Goal: Task Accomplishment & Management: Use online tool/utility

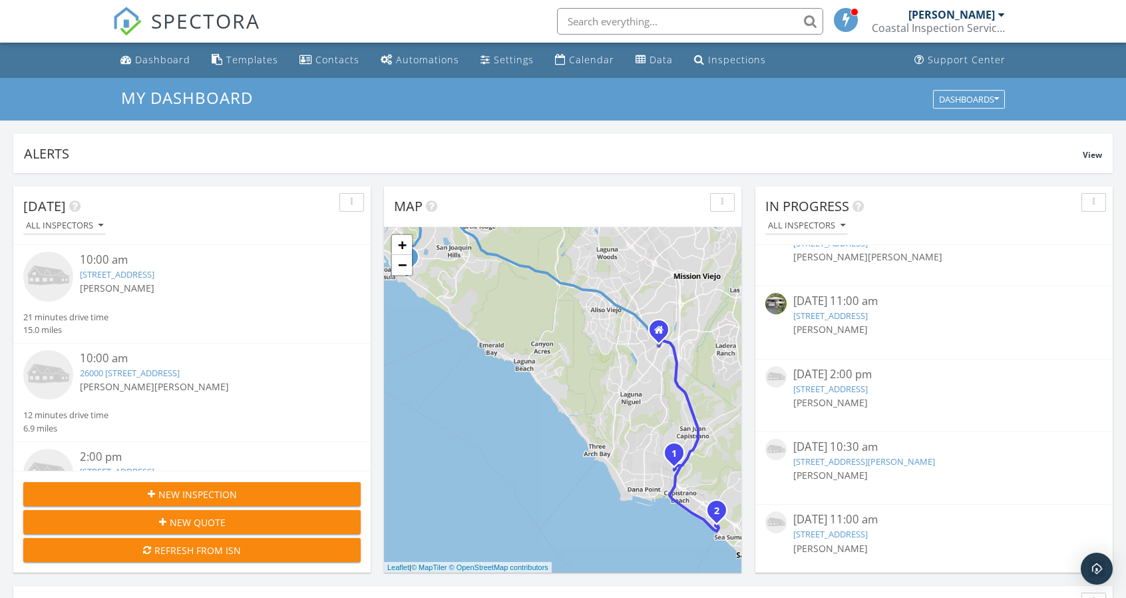
scroll to position [1131, 0]
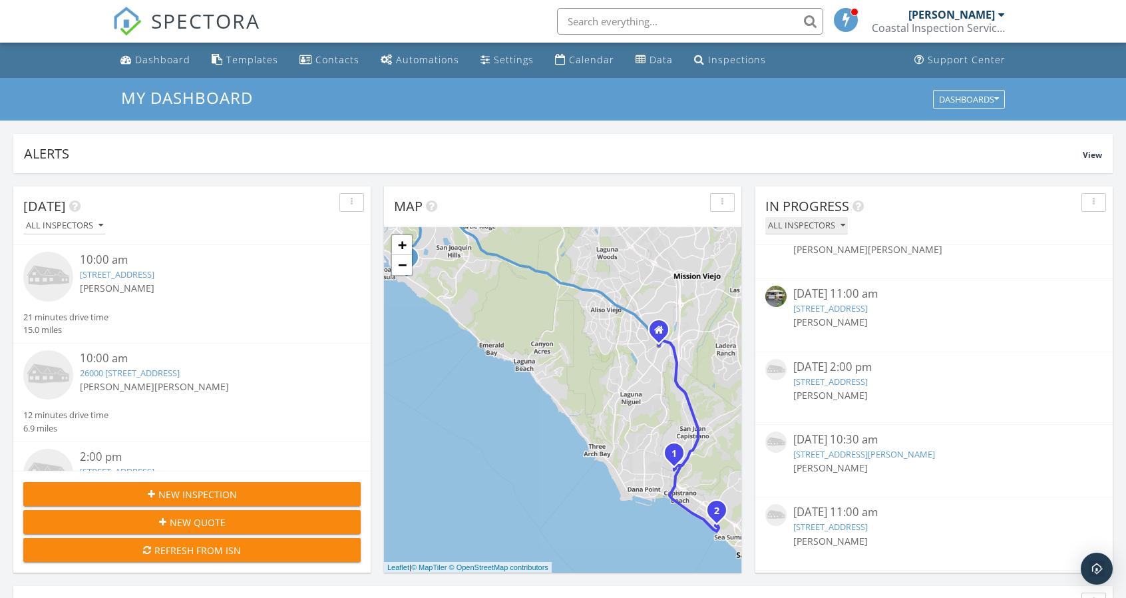
click at [841, 225] on icon "button" at bounding box center [843, 225] width 5 height 9
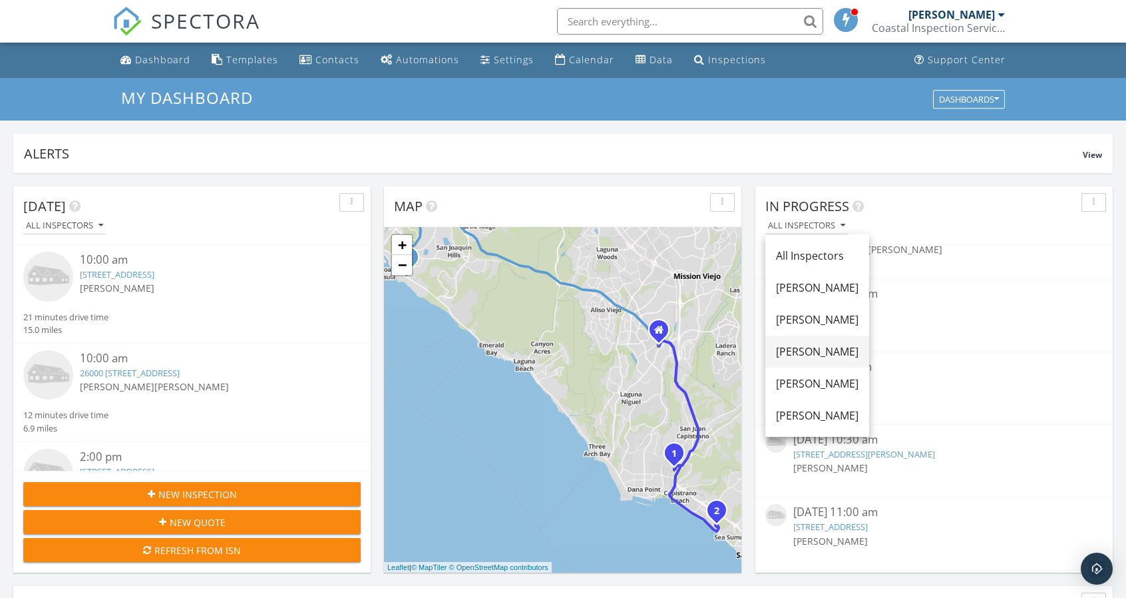
click at [822, 345] on div "[PERSON_NAME]" at bounding box center [817, 351] width 83 height 16
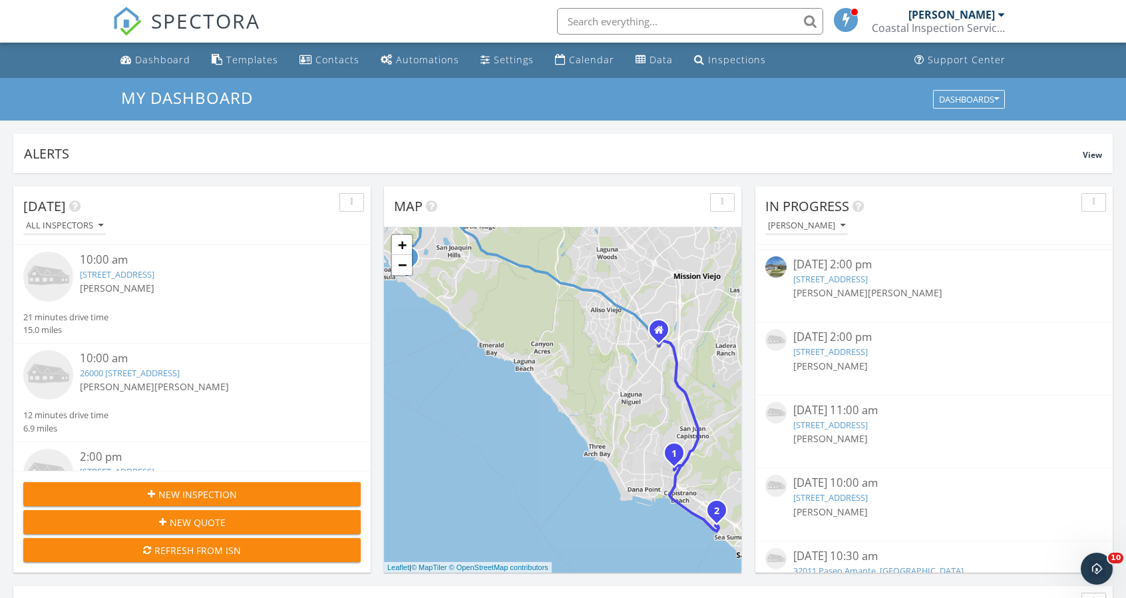
scroll to position [186, 0]
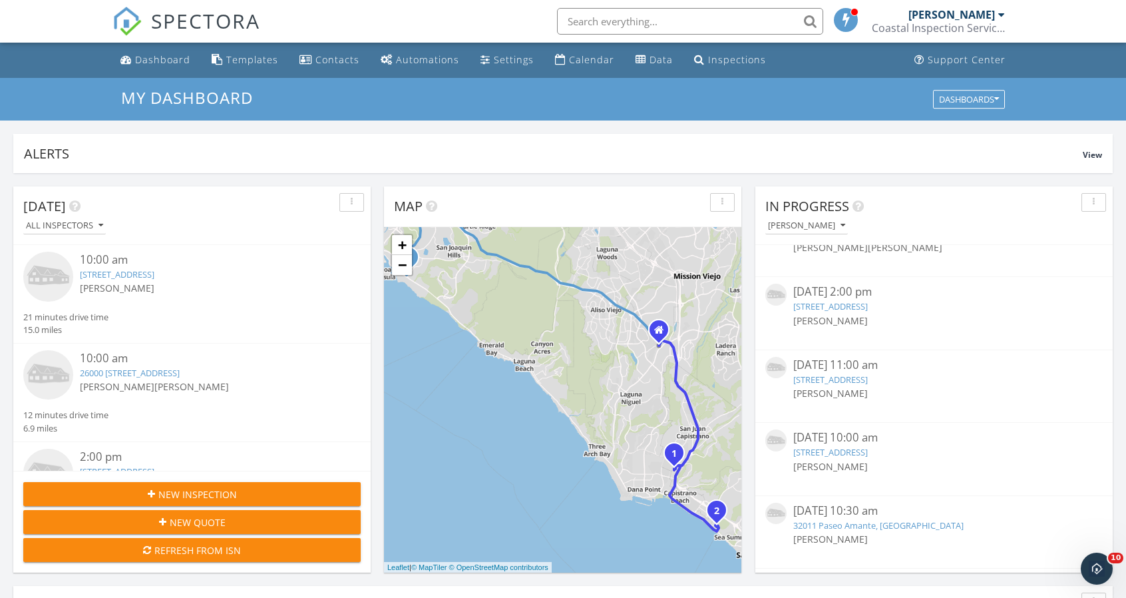
click at [868, 449] on link "451 Palomar Dr, Hemet, CA 92543" at bounding box center [830, 452] width 75 height 12
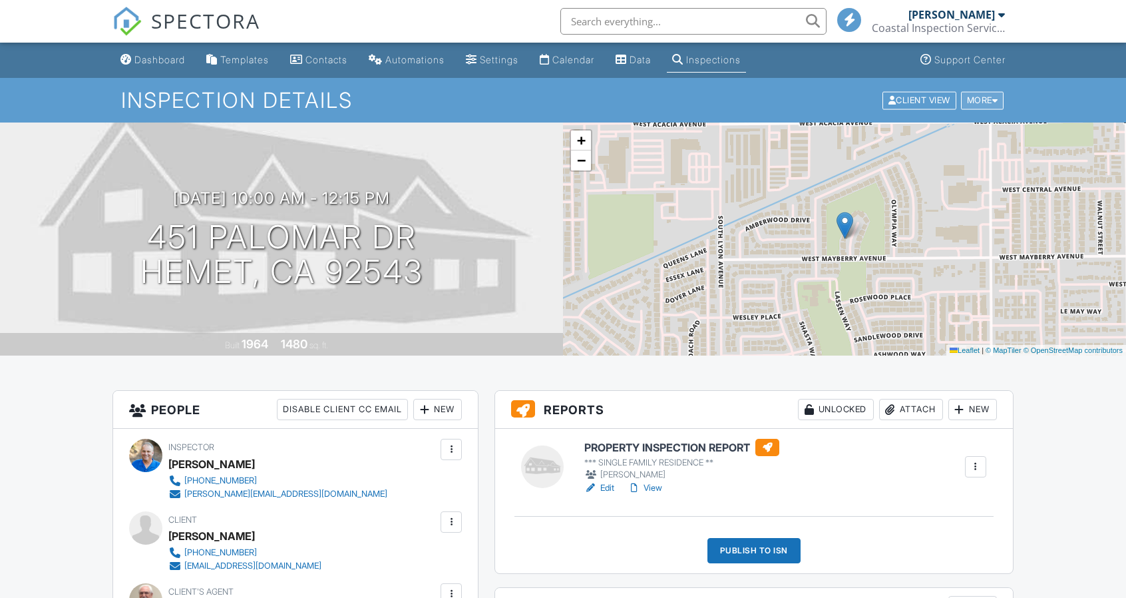
click at [987, 103] on div "More" at bounding box center [982, 100] width 43 height 18
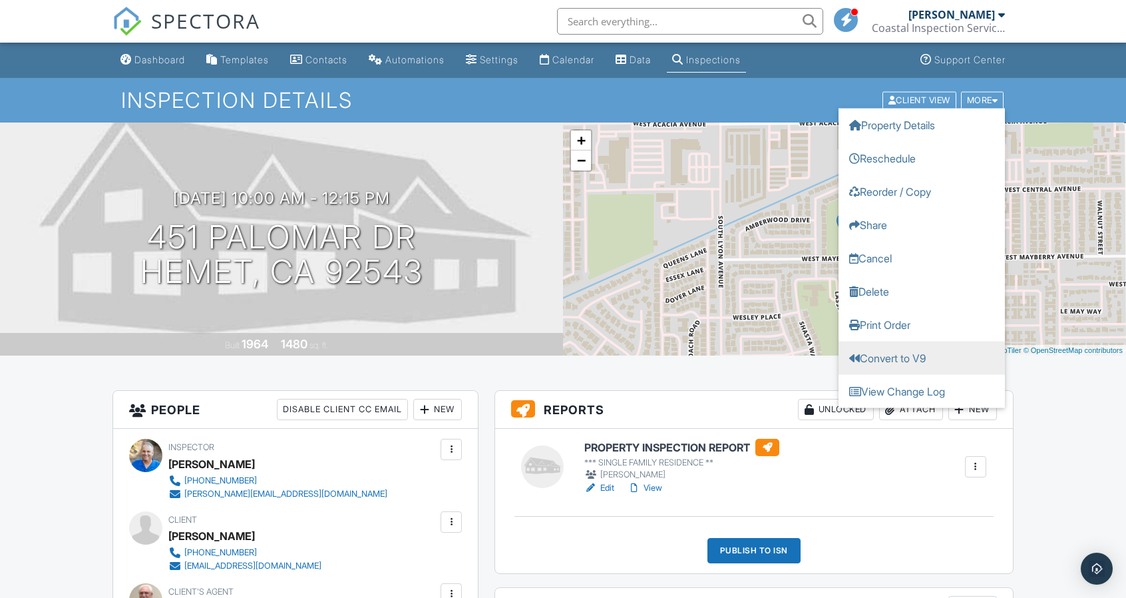
click at [910, 352] on link "Convert to V9" at bounding box center [922, 357] width 166 height 33
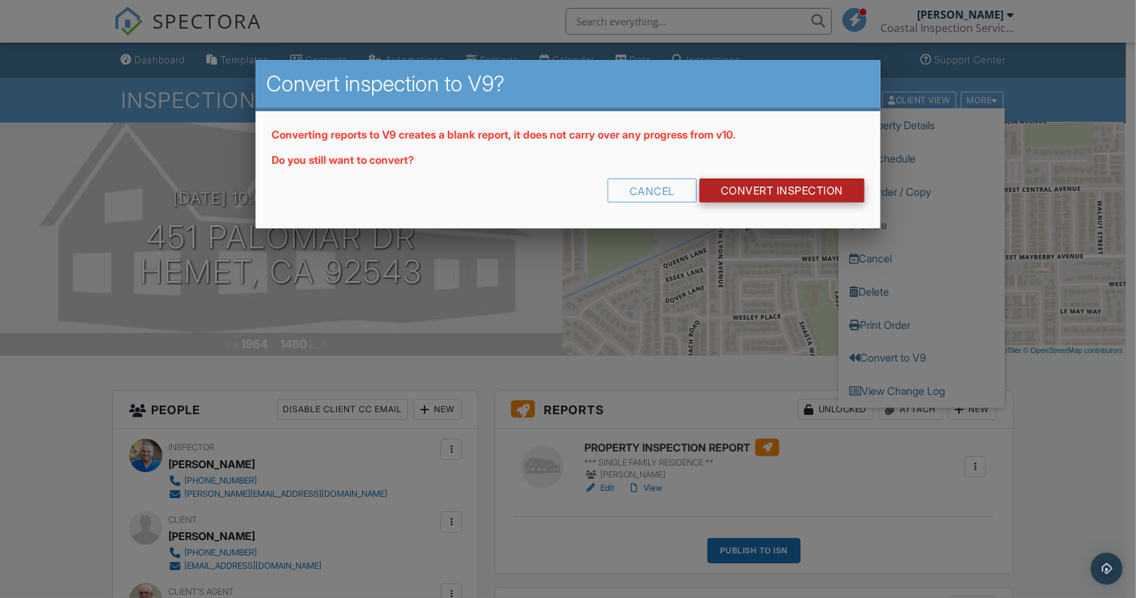
click at [805, 192] on link "CONVERT INSPECTION" at bounding box center [781, 190] width 165 height 24
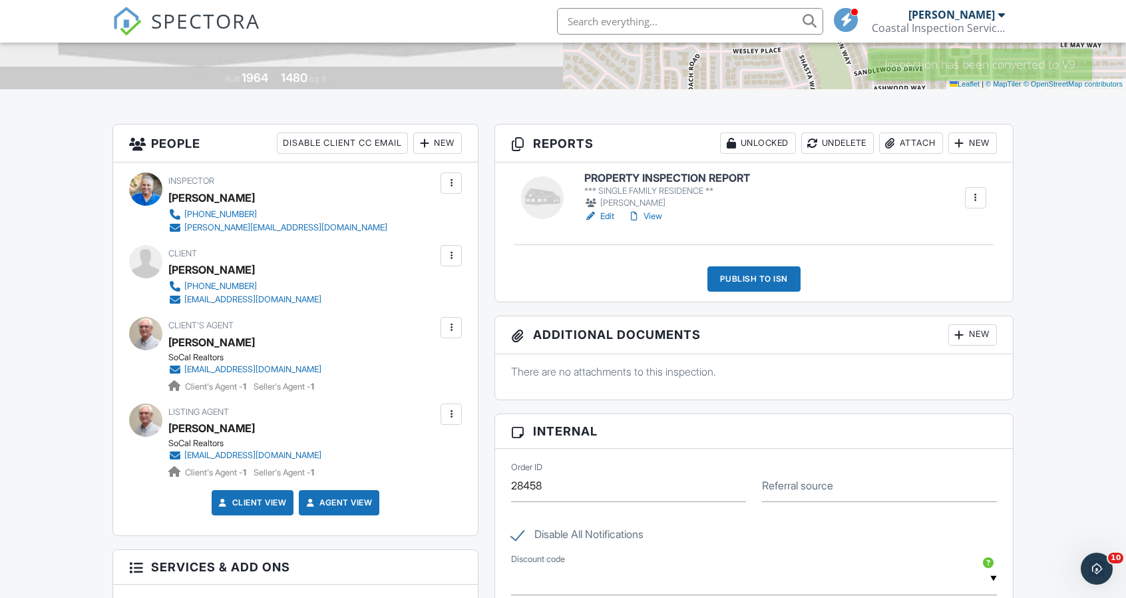
click at [777, 274] on div "Publish to ISN" at bounding box center [753, 278] width 93 height 25
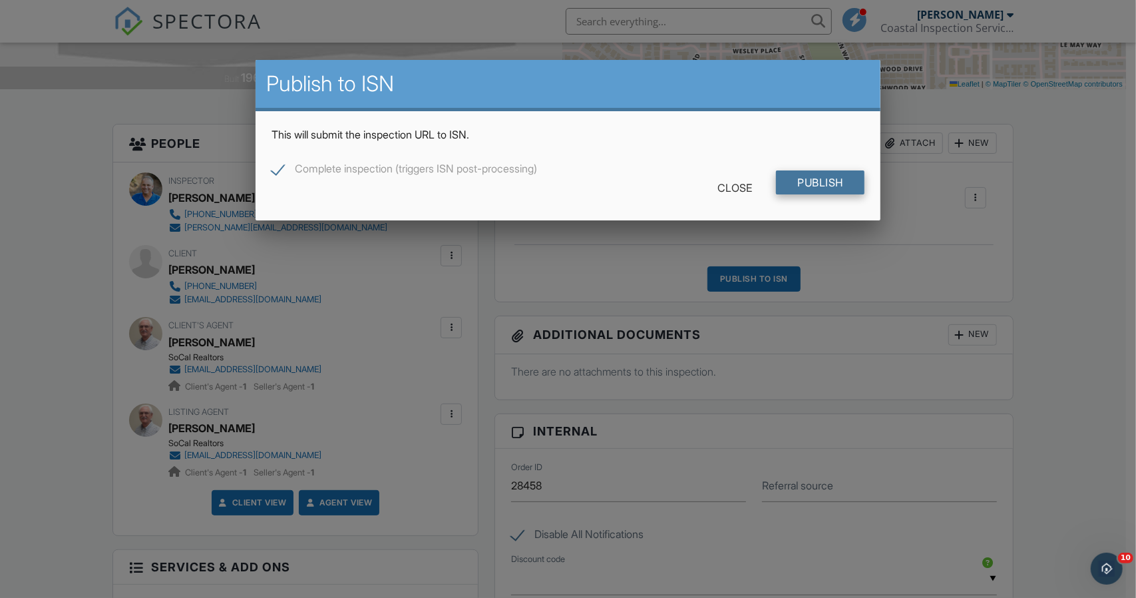
click at [829, 182] on input "Publish" at bounding box center [820, 182] width 89 height 24
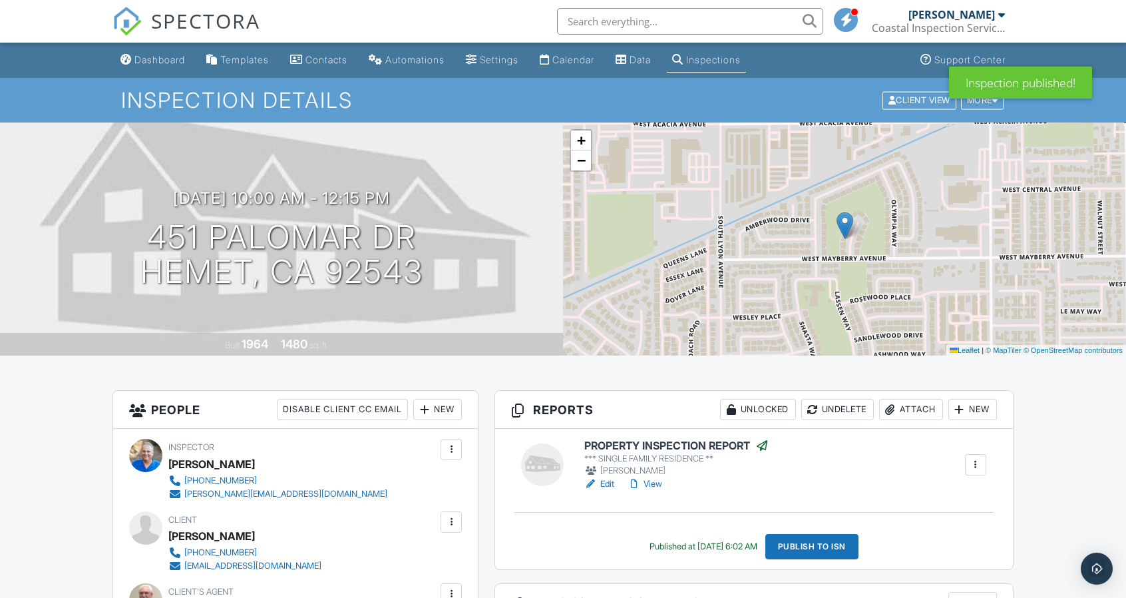
click at [610, 480] on link "Edit" at bounding box center [599, 483] width 30 height 13
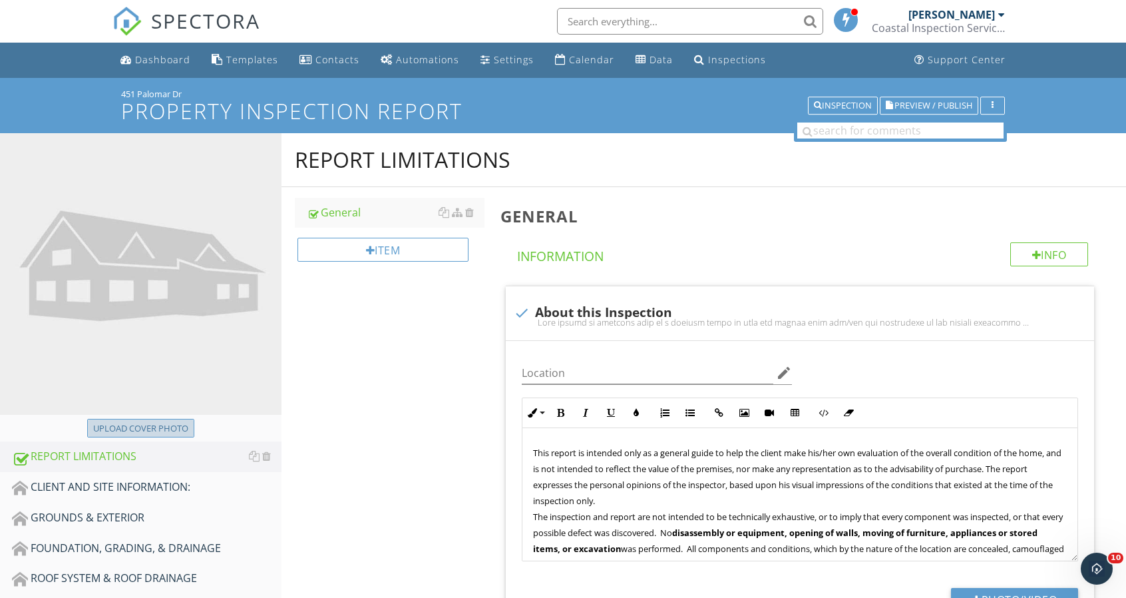
click at [134, 419] on button "Upload cover photo" at bounding box center [140, 428] width 107 height 19
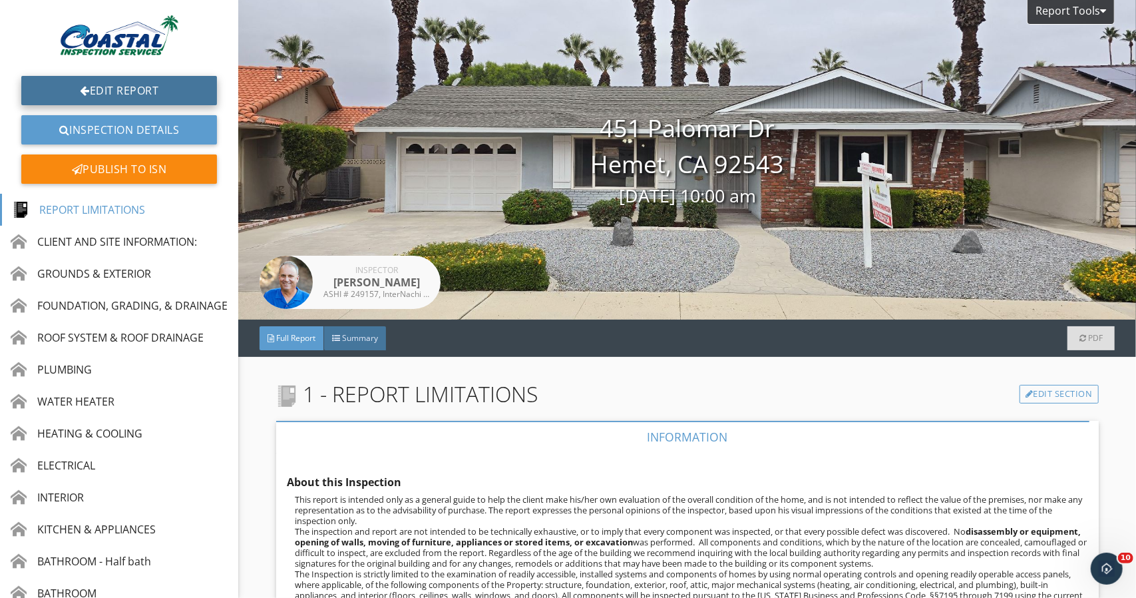
click at [145, 97] on link "Edit Report" at bounding box center [119, 90] width 196 height 29
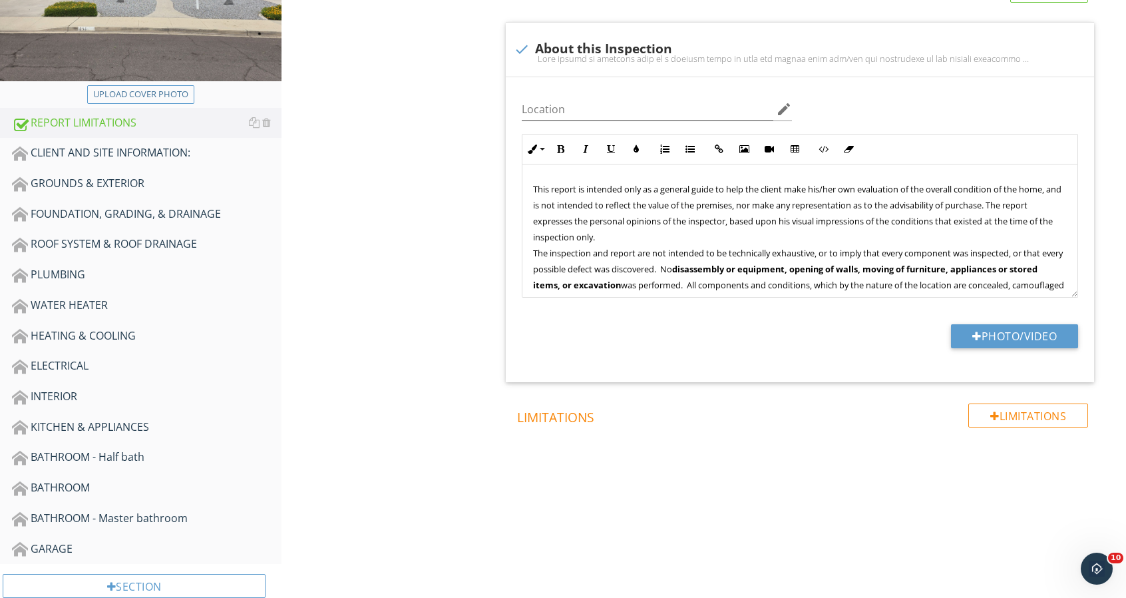
scroll to position [266, 0]
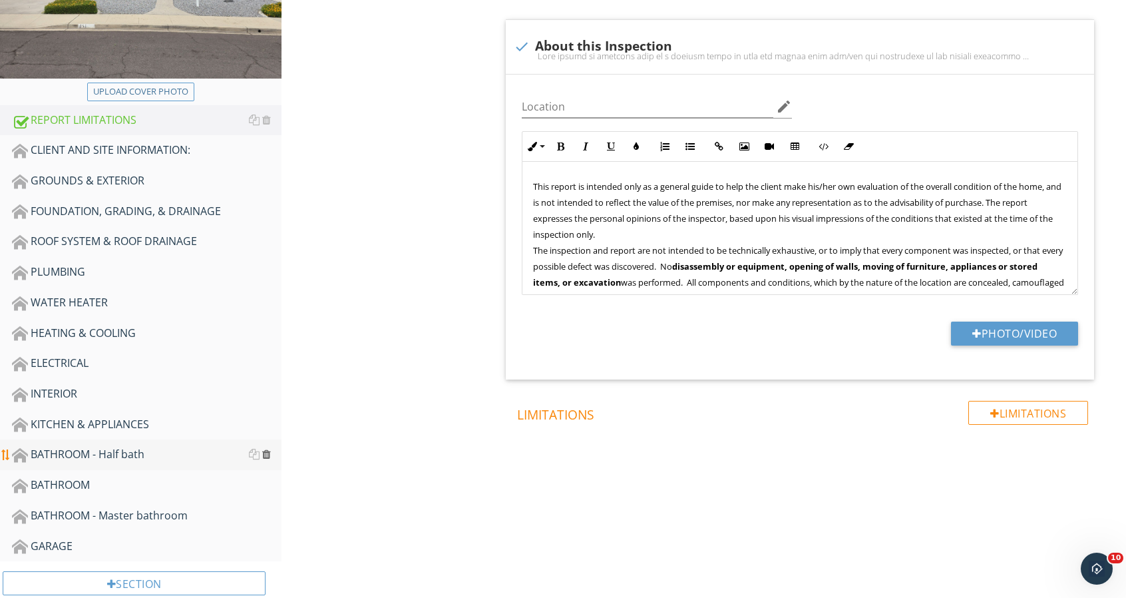
click at [268, 453] on div at bounding box center [266, 454] width 9 height 11
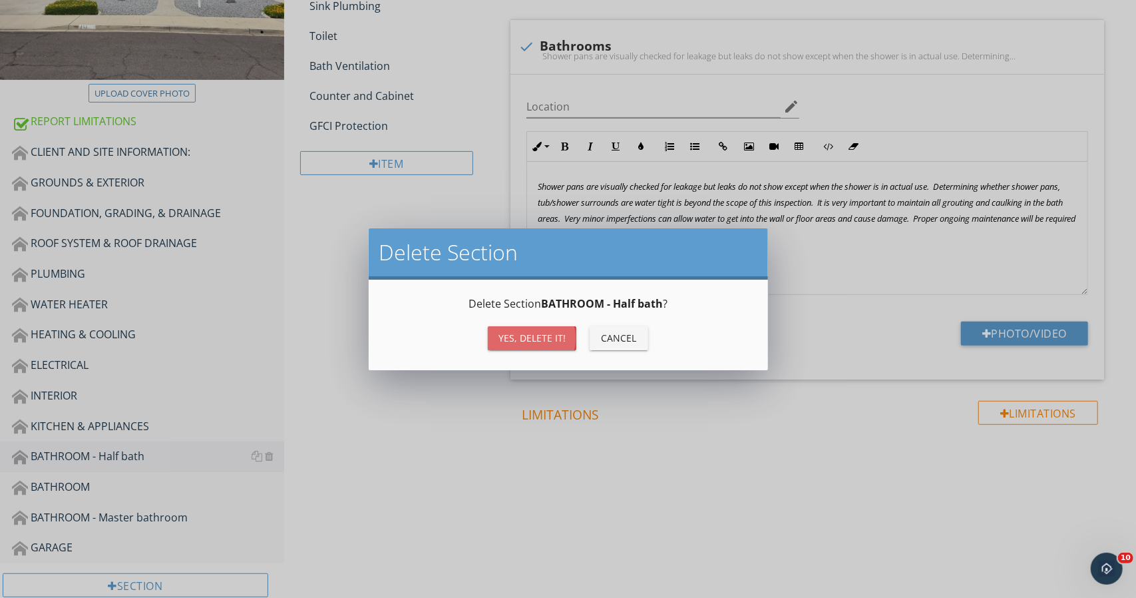
click at [526, 340] on div "Yes, Delete it!" at bounding box center [531, 338] width 67 height 14
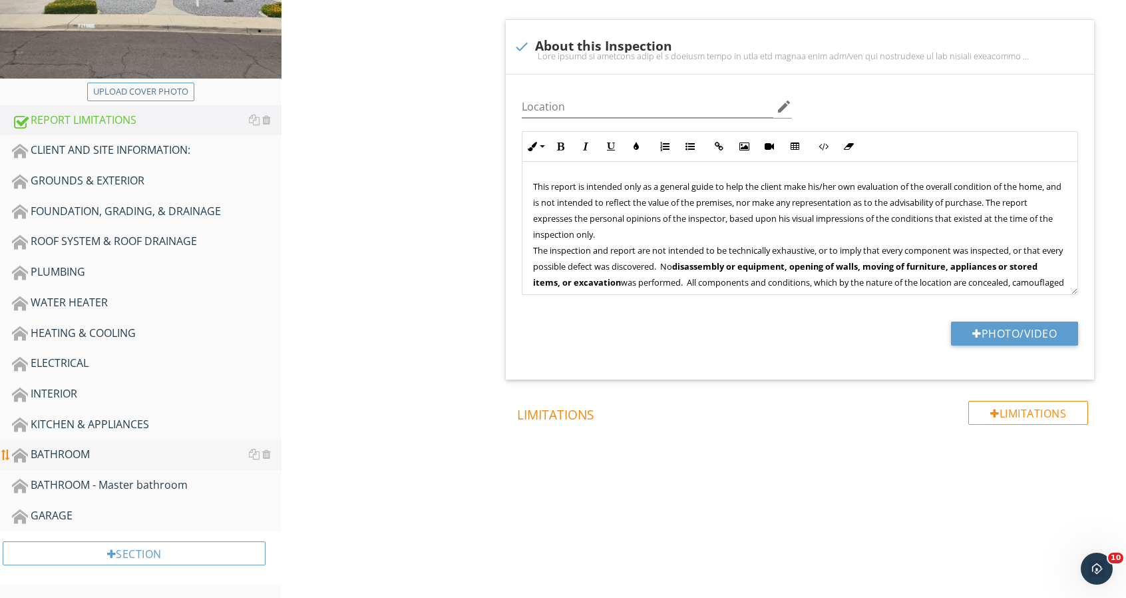
click at [162, 462] on div "BATHROOM" at bounding box center [147, 454] width 270 height 17
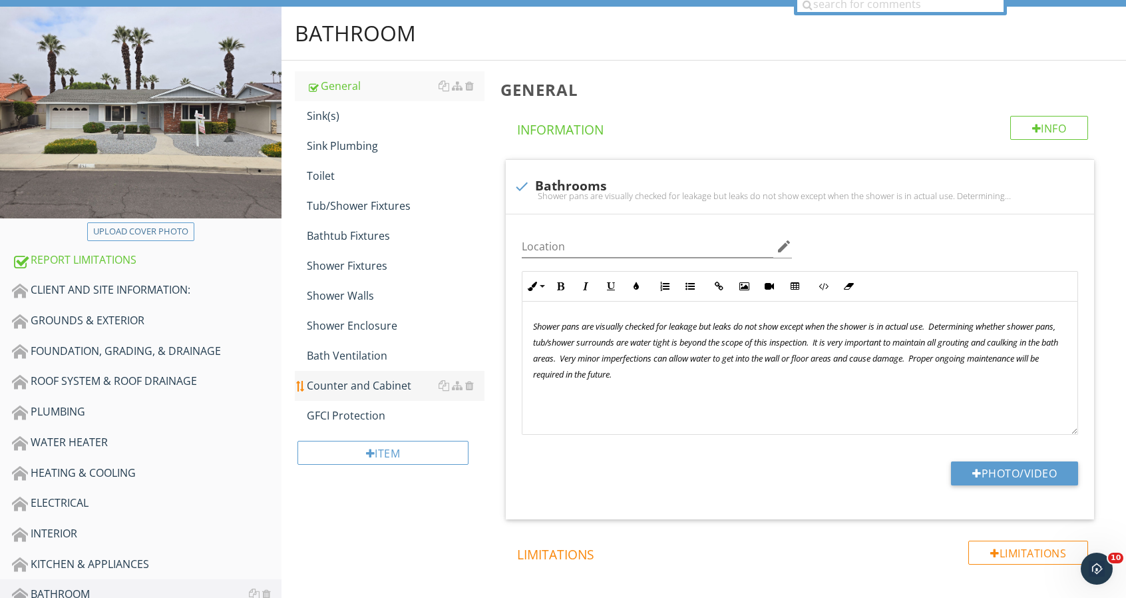
scroll to position [67, 0]
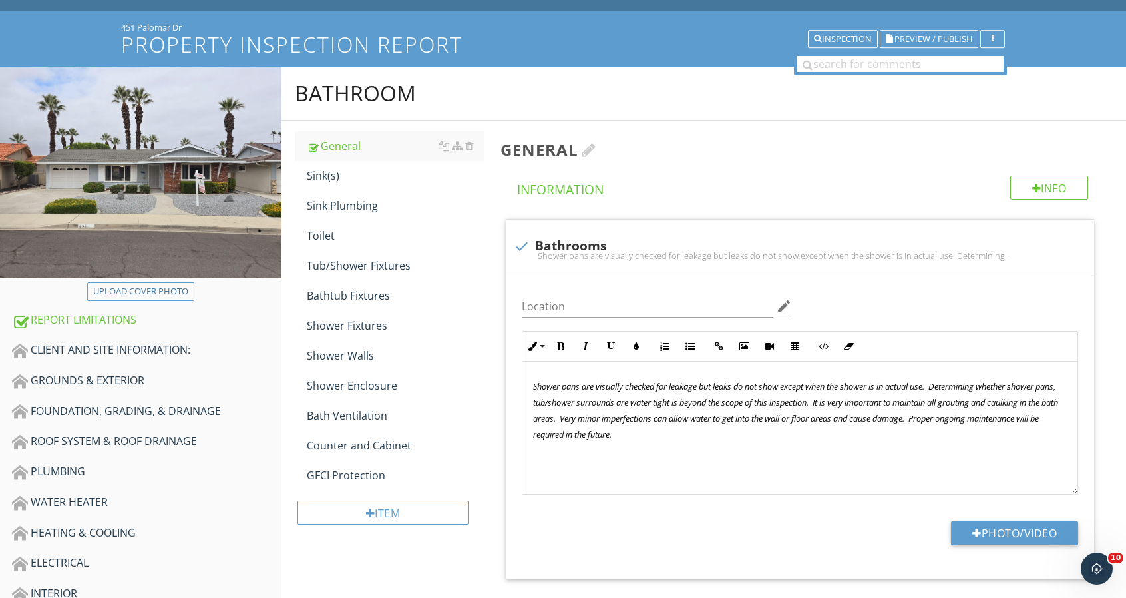
click at [596, 143] on div at bounding box center [589, 150] width 15 height 16
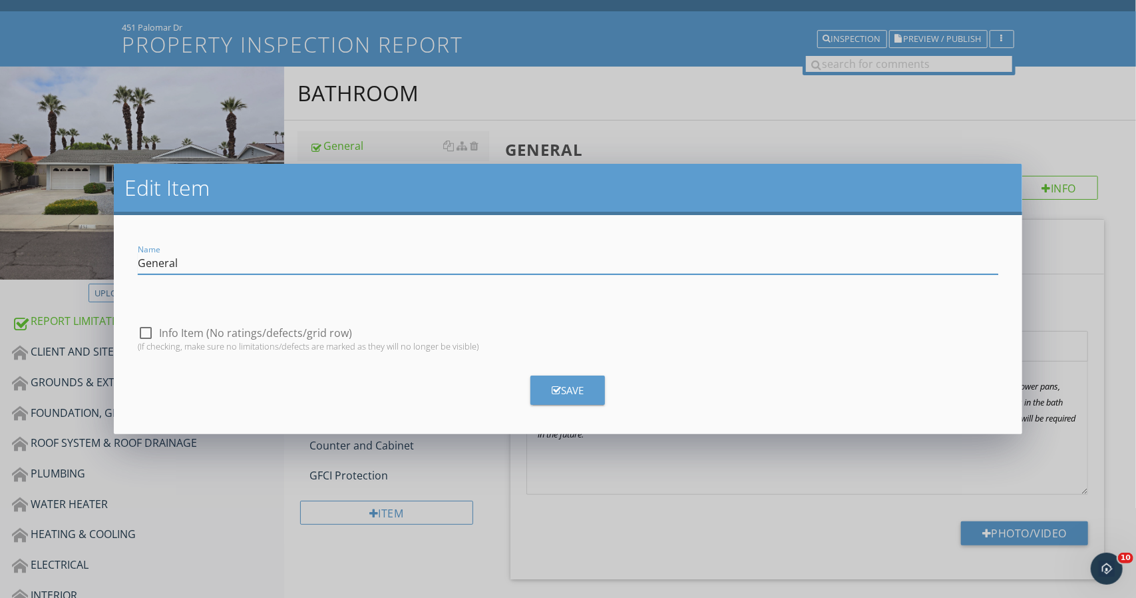
click at [288, 258] on input "General" at bounding box center [568, 263] width 861 height 22
click at [220, 267] on input "General" at bounding box center [568, 263] width 861 height 22
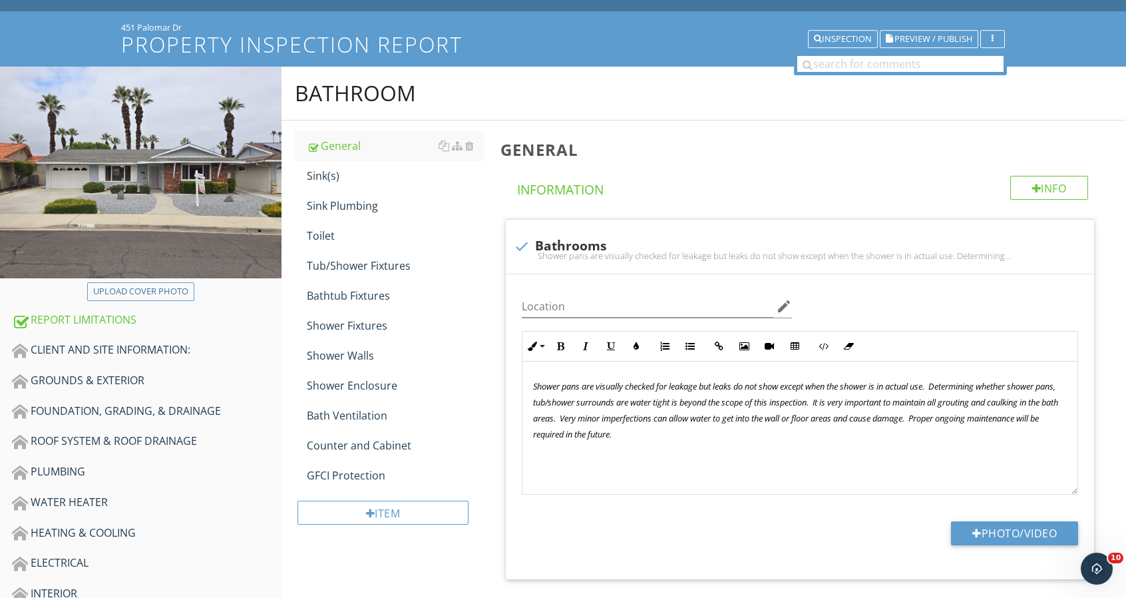
click at [1077, 100] on div at bounding box center [563, 299] width 1126 height 598
click at [430, 94] on div at bounding box center [426, 96] width 14 height 18
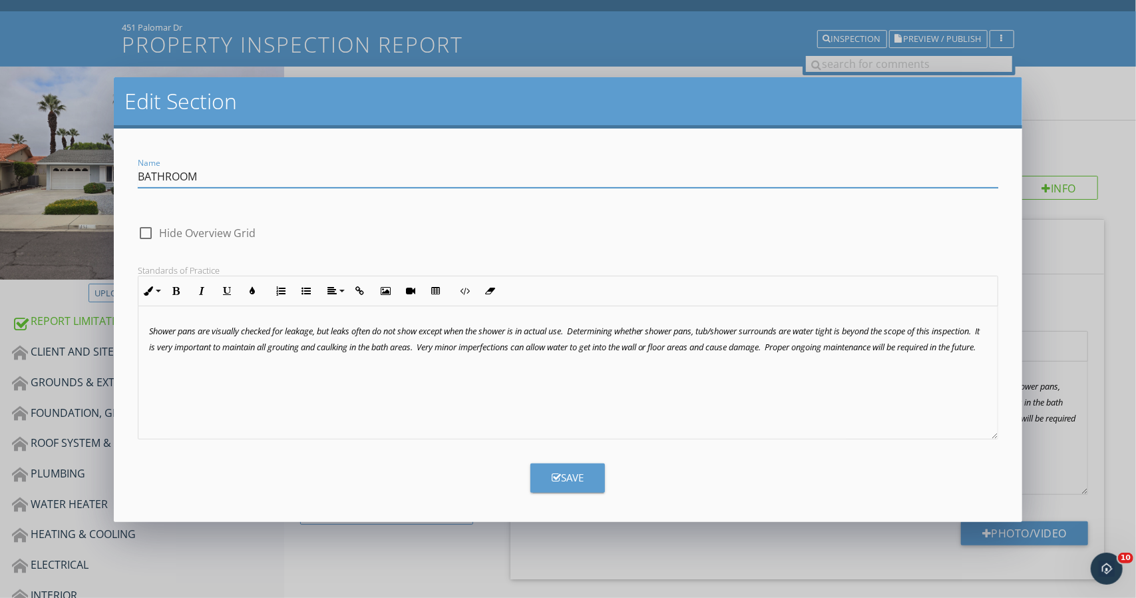
click at [405, 167] on input "BATHROOM" at bounding box center [568, 177] width 861 height 22
type input "BATHROOM - Hallway"
click at [553, 469] on button "Save" at bounding box center [567, 477] width 75 height 29
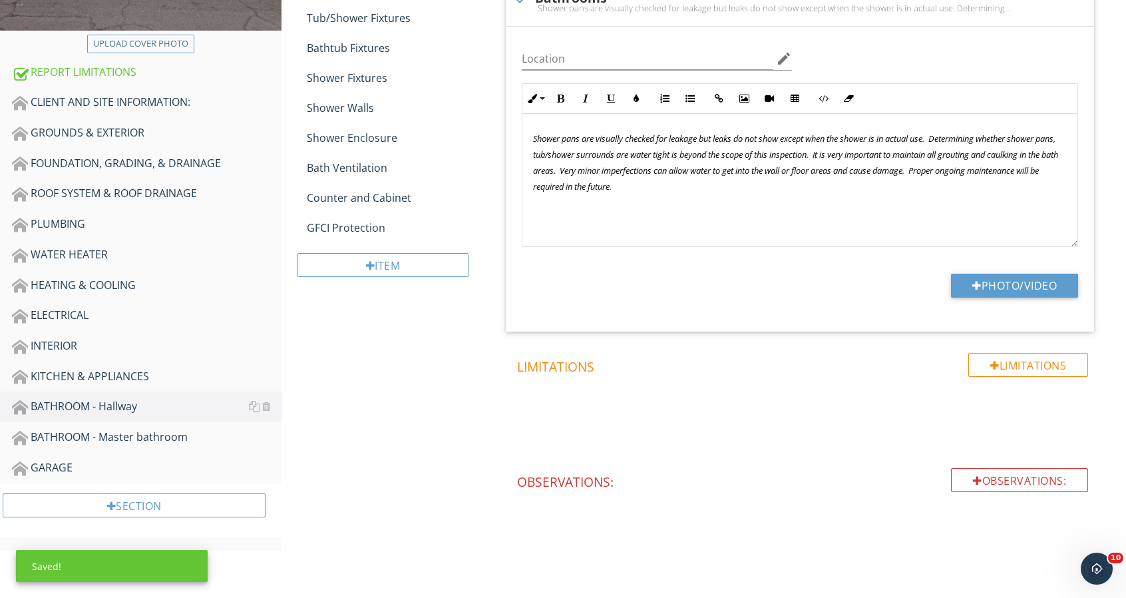
scroll to position [315, 0]
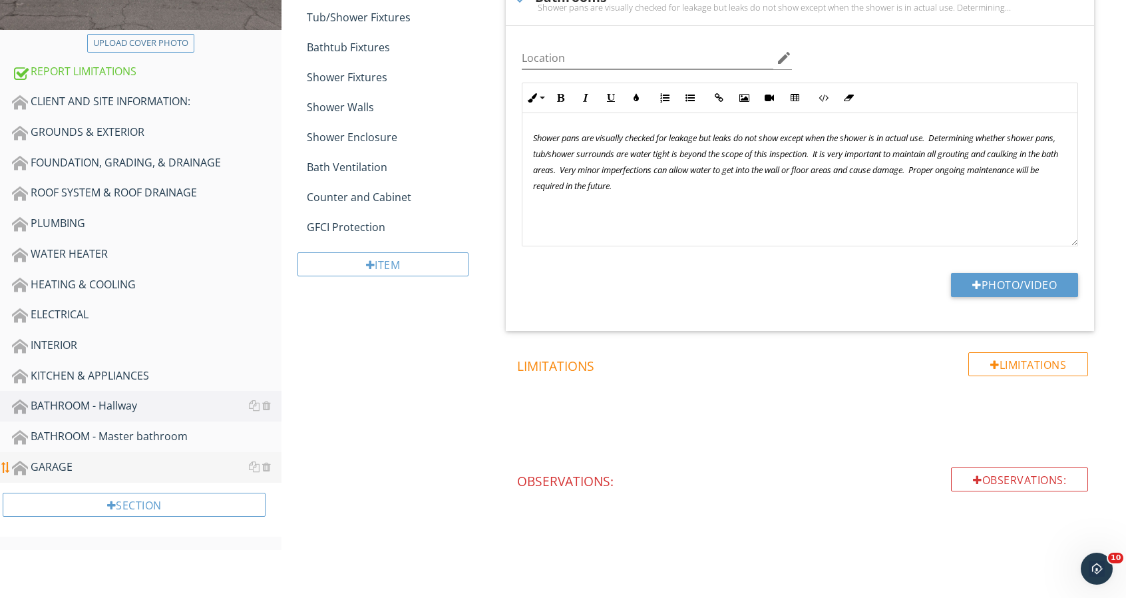
click at [100, 471] on div "GARAGE" at bounding box center [147, 467] width 270 height 17
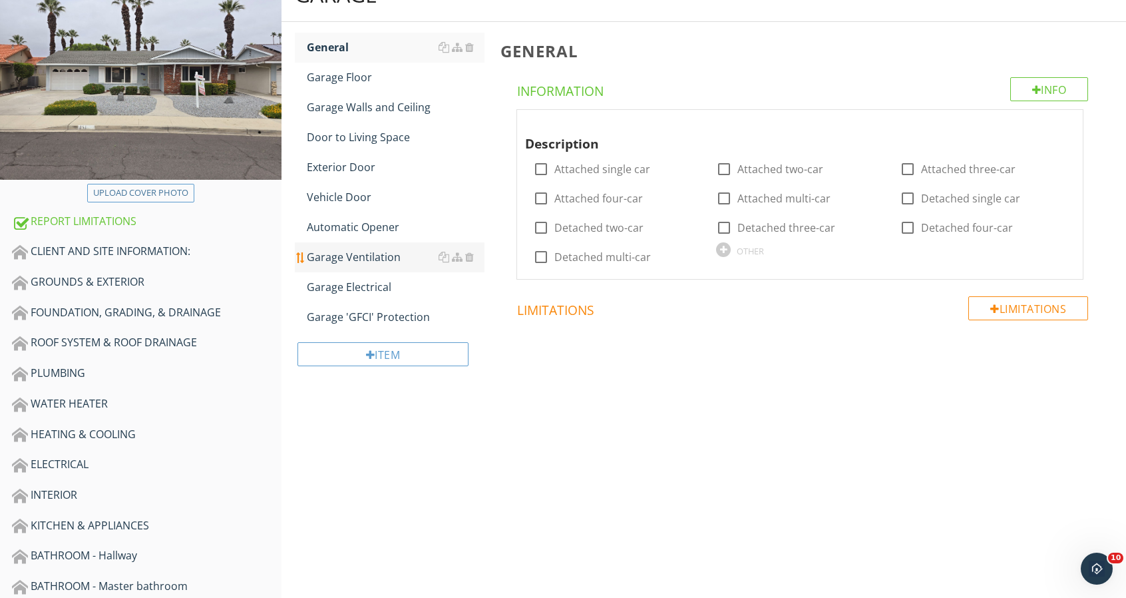
scroll to position [133, 0]
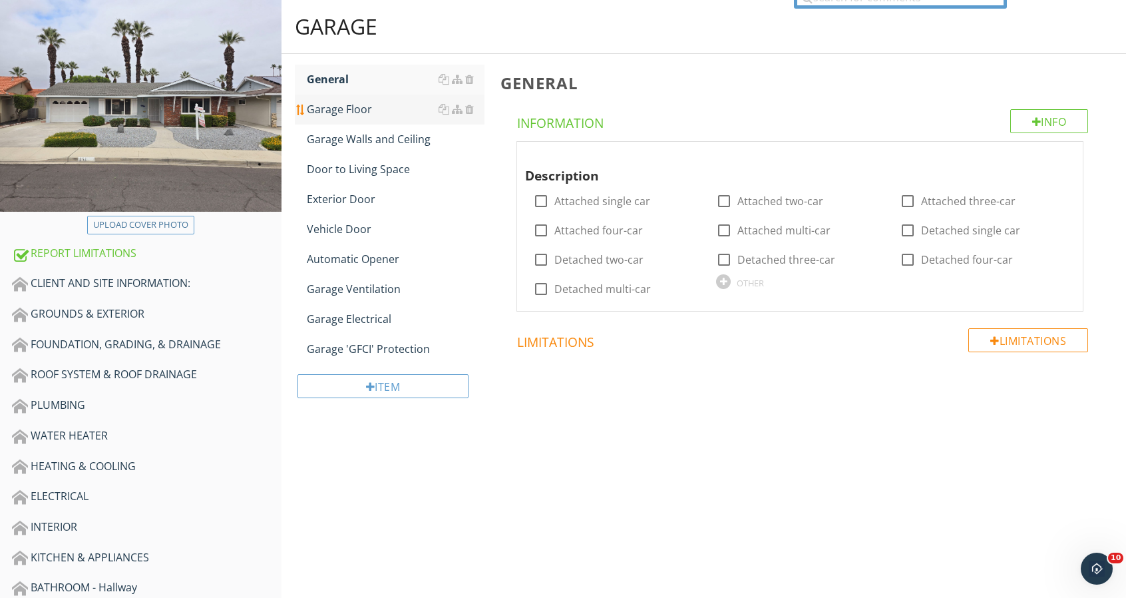
click at [363, 103] on div "Garage Floor" at bounding box center [396, 109] width 178 height 16
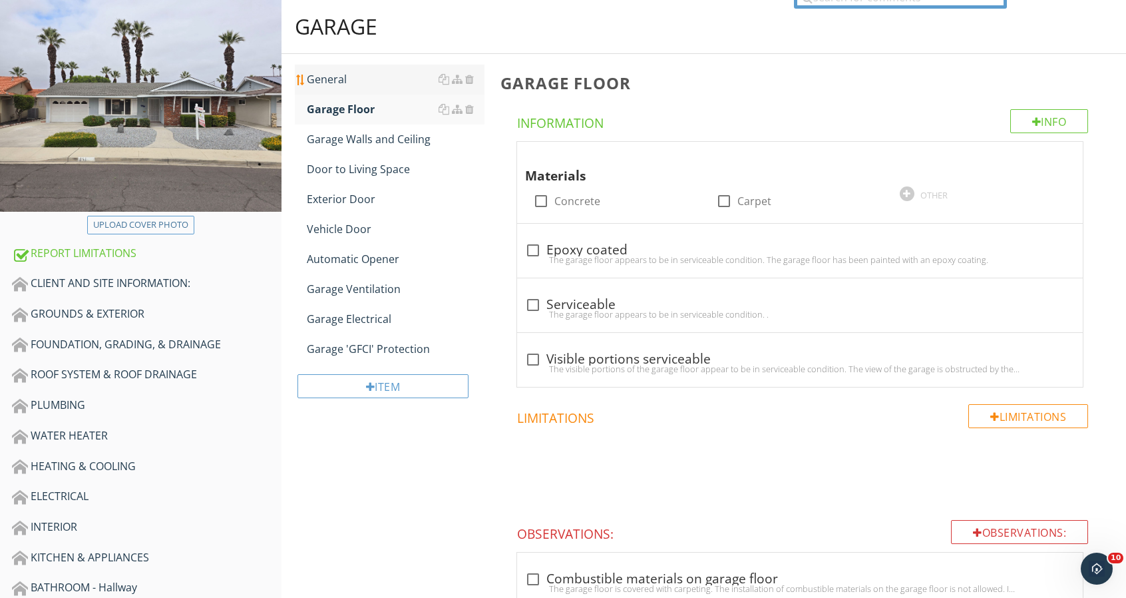
click at [357, 84] on div "General" at bounding box center [396, 79] width 178 height 16
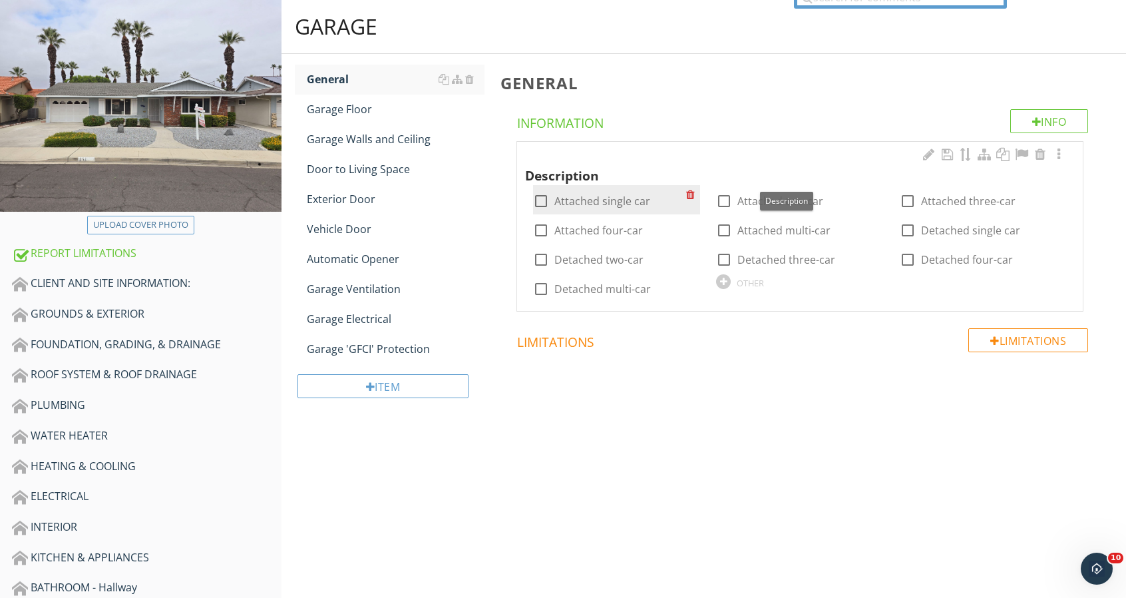
drag, startPoint x: 534, startPoint y: 202, endPoint x: 546, endPoint y: 202, distance: 12.0
click at [534, 202] on div at bounding box center [541, 201] width 23 height 23
checkbox input "true"
click at [1060, 154] on div at bounding box center [1059, 154] width 16 height 13
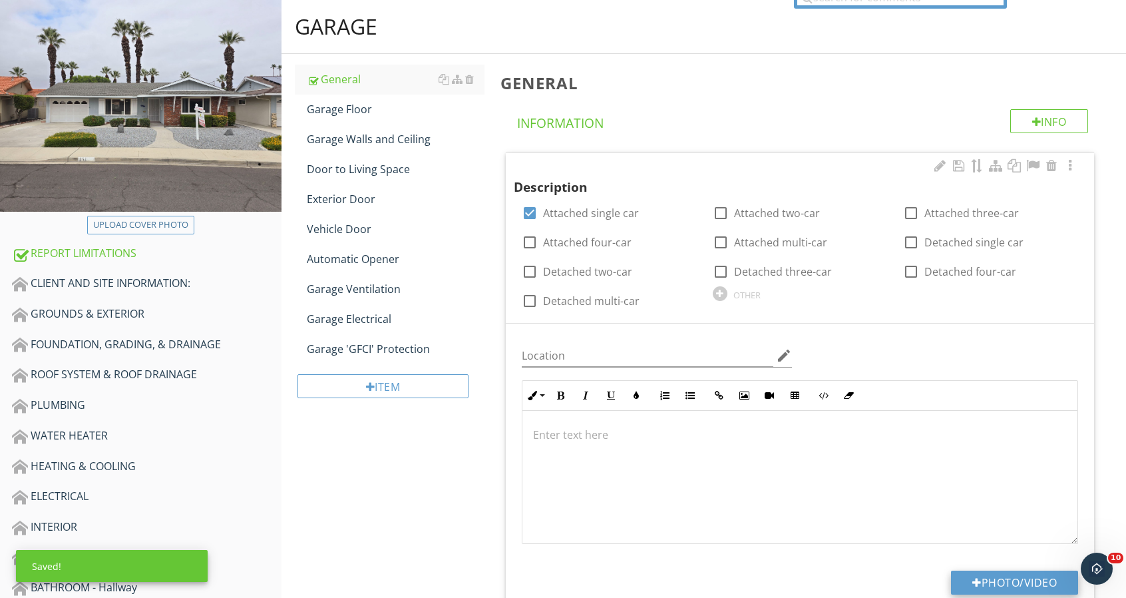
click at [1004, 575] on button "Photo/Video" at bounding box center [1014, 582] width 127 height 24
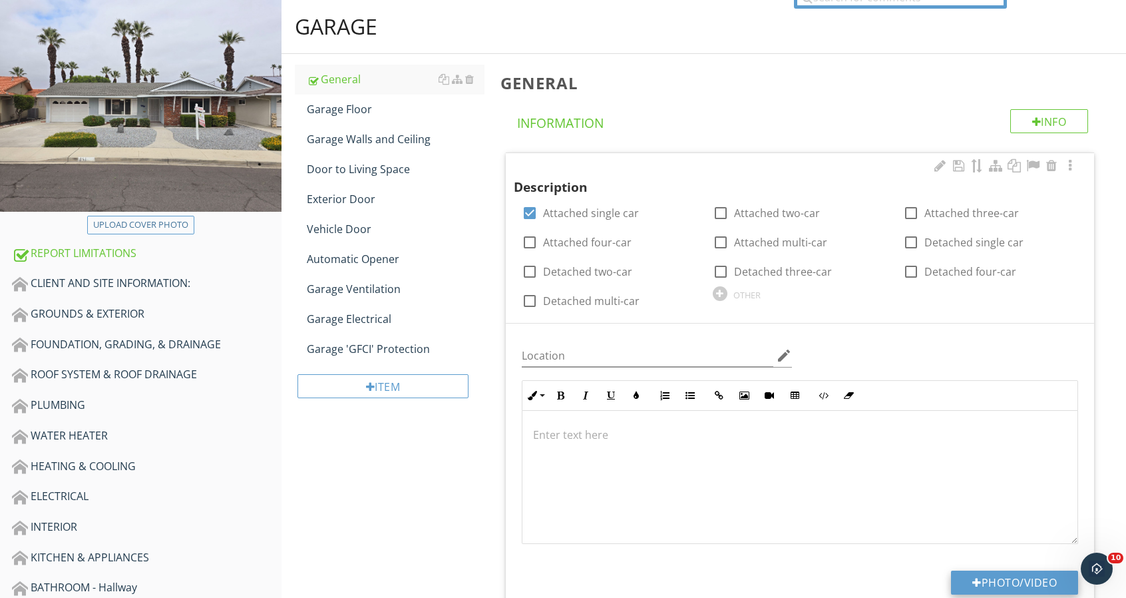
type input "C:\fakepath\451 Palomar Drive_0356_1.jpg"
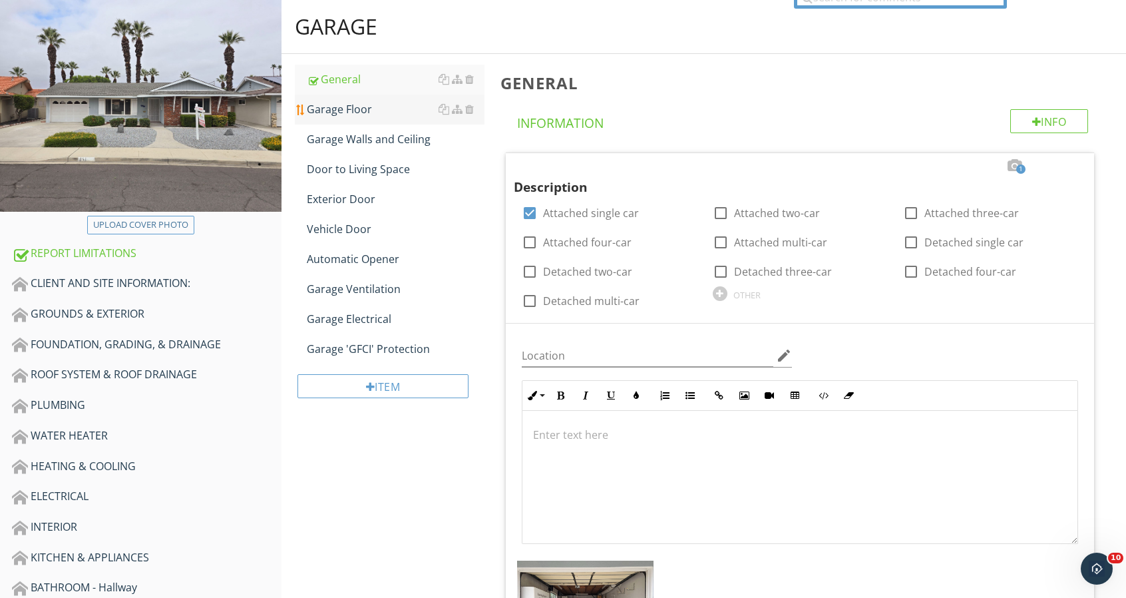
click at [370, 108] on div "Garage Floor" at bounding box center [396, 109] width 178 height 16
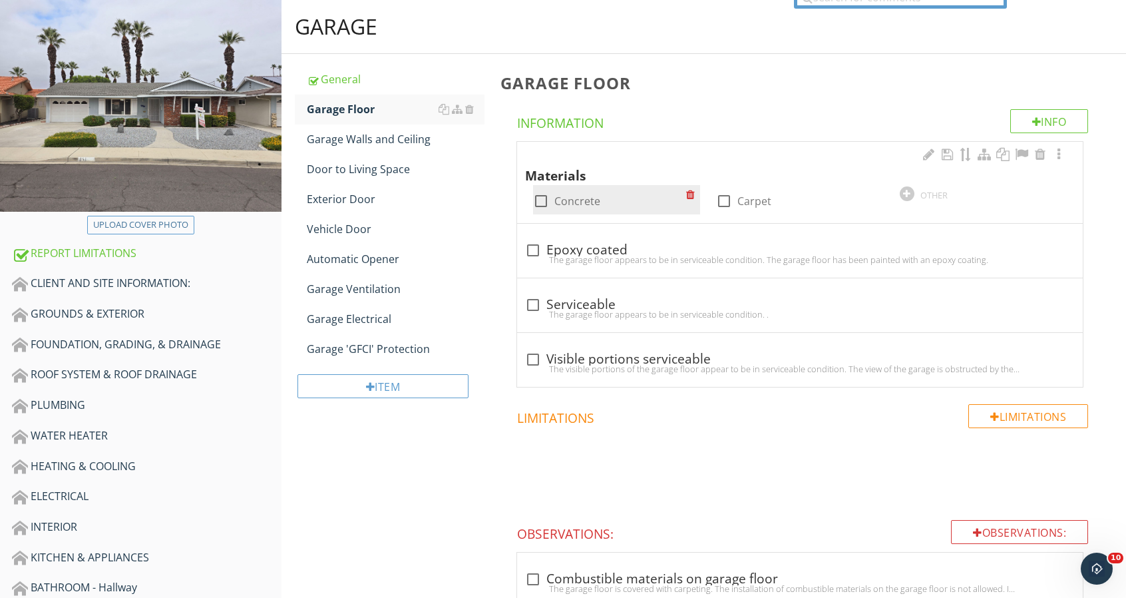
click at [540, 194] on div at bounding box center [541, 201] width 23 height 23
checkbox input "true"
click at [532, 303] on div at bounding box center [533, 304] width 23 height 23
checkbox input "true"
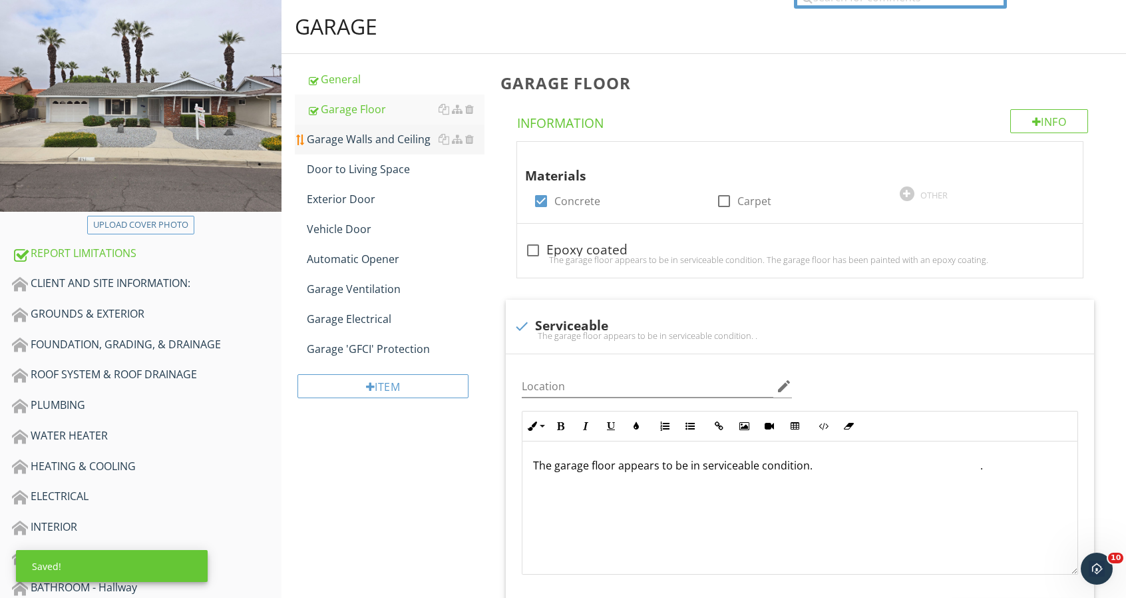
click at [407, 137] on div "Garage Walls and Ceiling" at bounding box center [396, 139] width 178 height 16
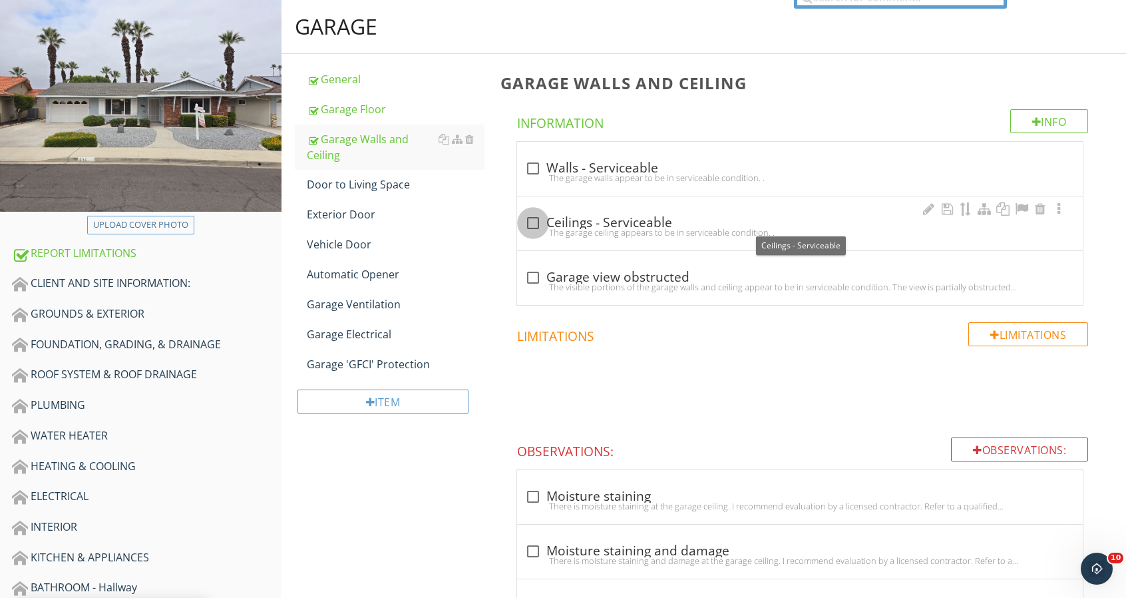
click at [532, 216] on div at bounding box center [533, 223] width 23 height 23
checkbox input "true"
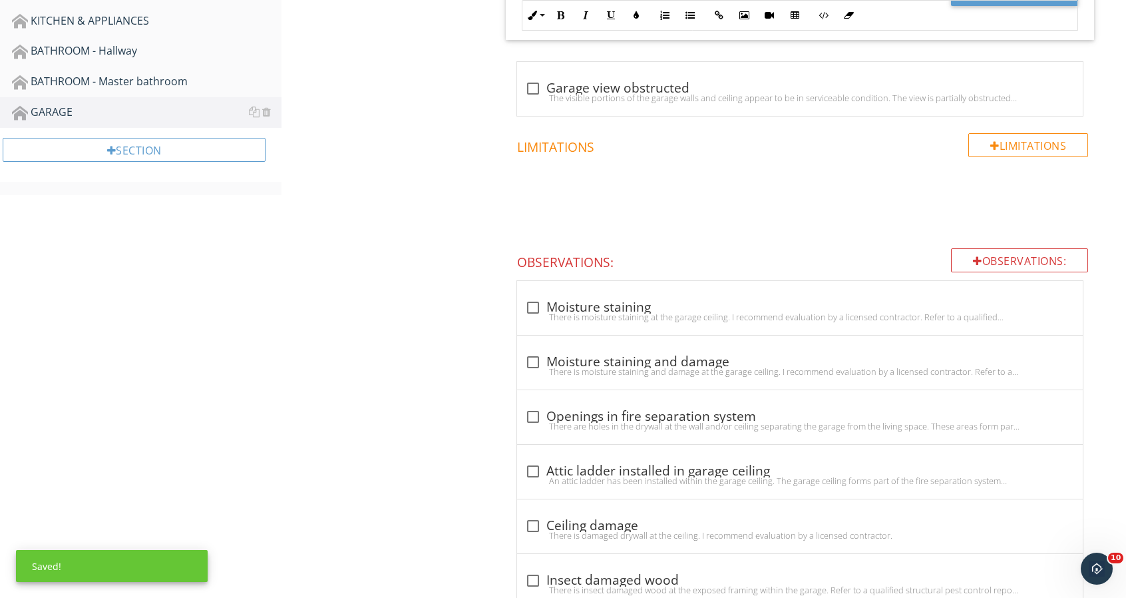
scroll to position [732, 0]
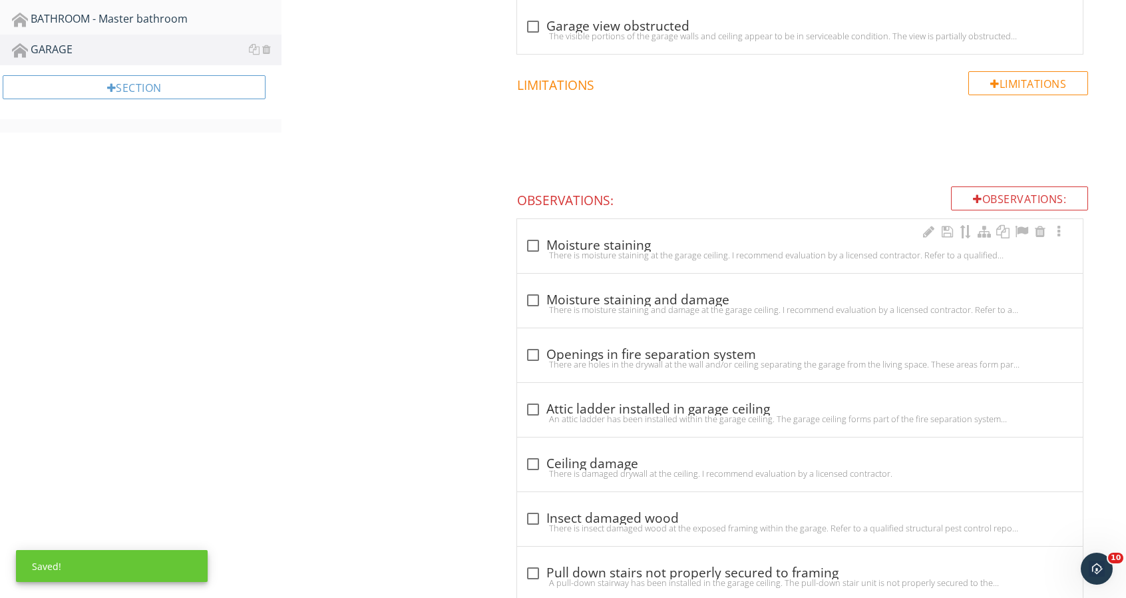
click at [527, 244] on div at bounding box center [533, 245] width 23 height 23
checkbox input "true"
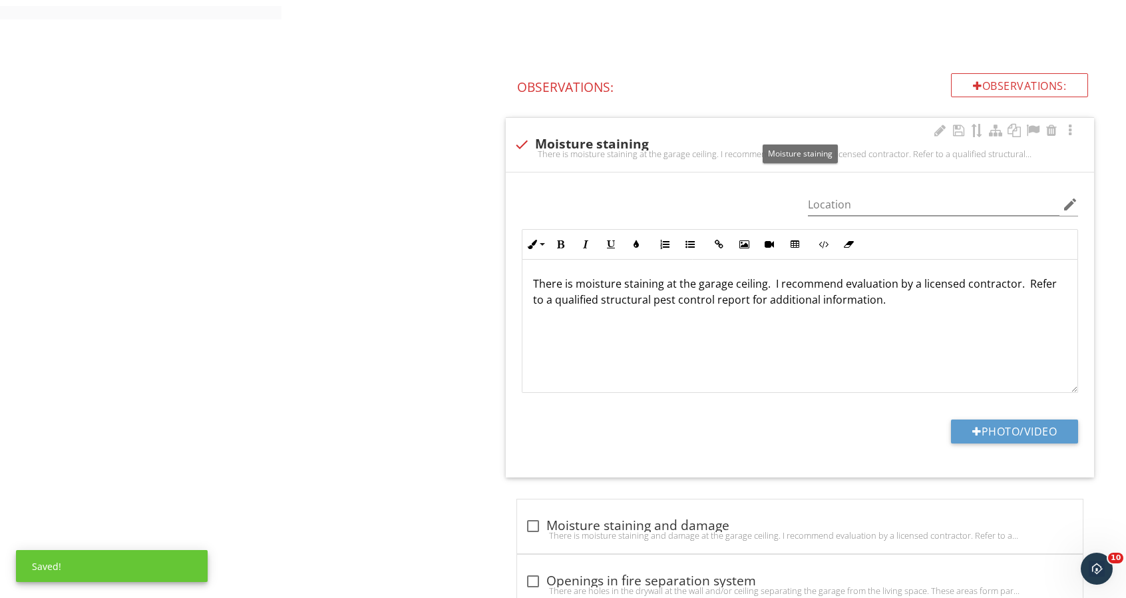
scroll to position [865, 0]
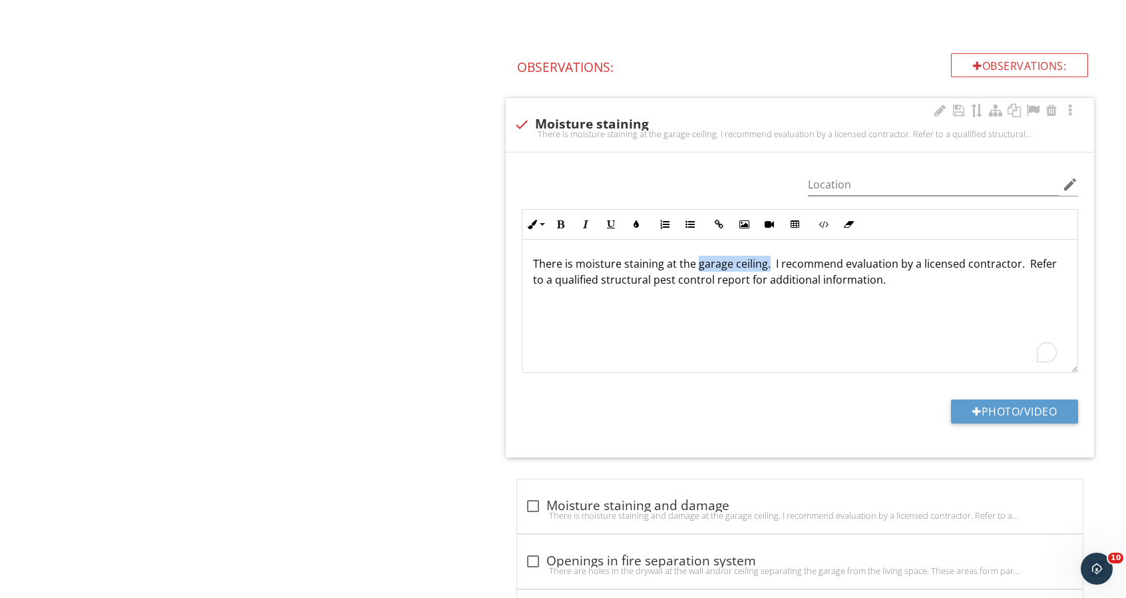
drag, startPoint x: 696, startPoint y: 262, endPoint x: 765, endPoint y: 264, distance: 69.3
click at [765, 264] on p "There is moisture staining at the garage ceiling. I recommend evaluation by a l…" at bounding box center [800, 272] width 534 height 32
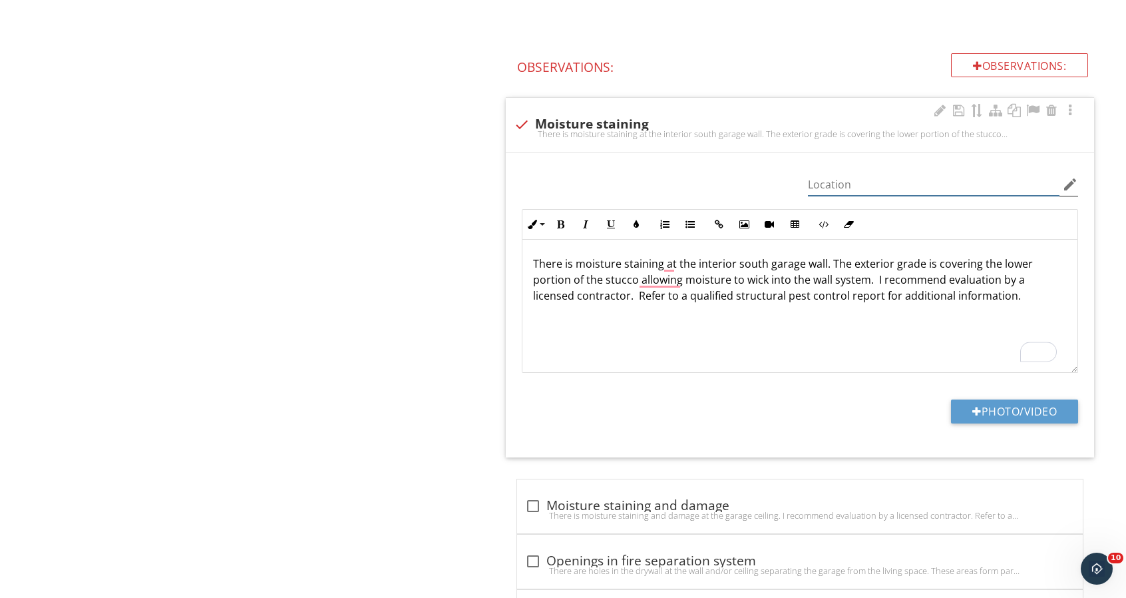
click at [902, 185] on input "Location" at bounding box center [934, 185] width 252 height 22
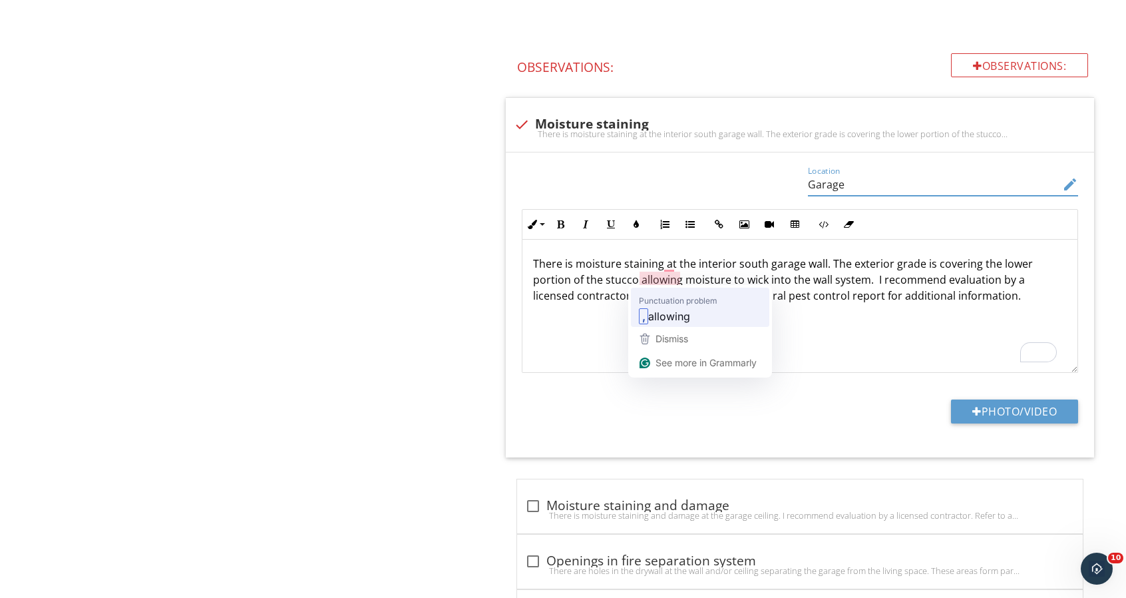
type input "Garage"
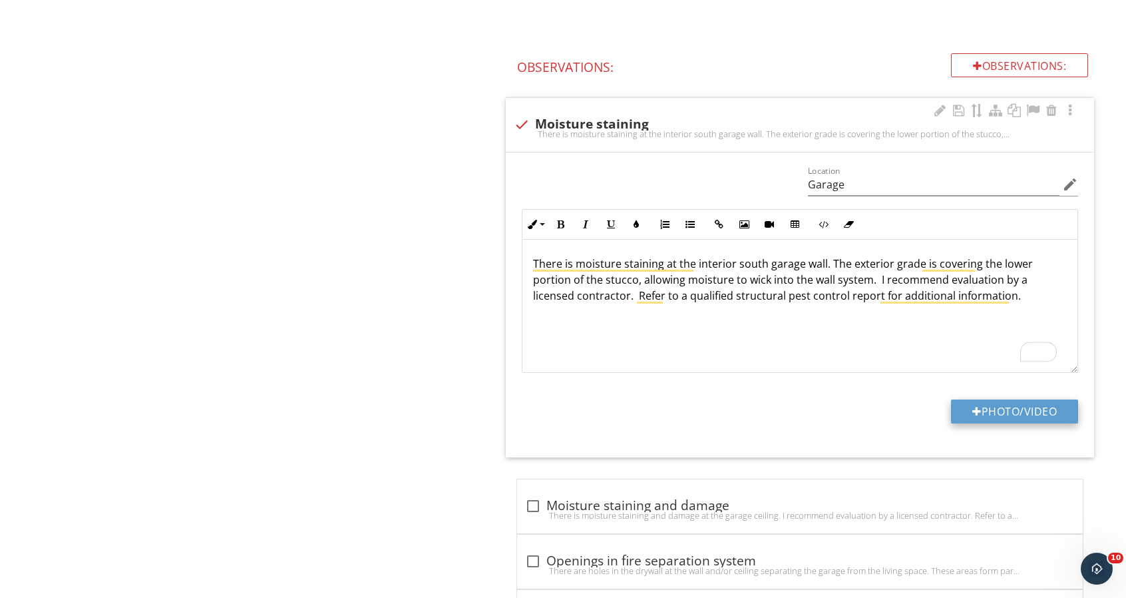
click at [984, 409] on button "Photo/Video" at bounding box center [1014, 411] width 127 height 24
type input "C:\fakepath\451 Palomar Drive_0392_1.jpg"
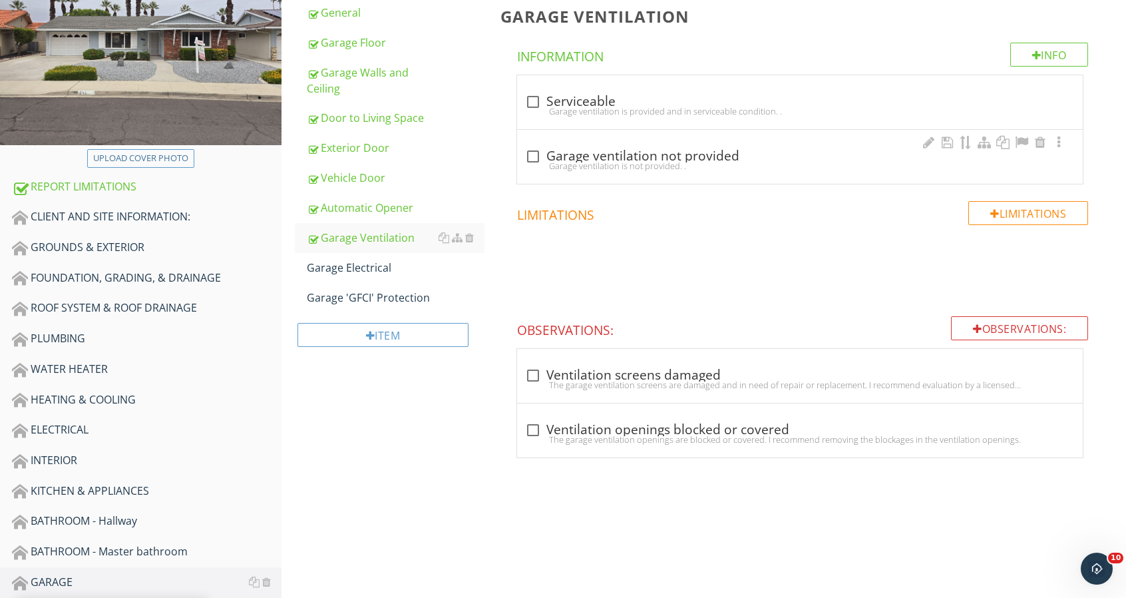
click at [526, 160] on div "Garage ventilation is not provided. ." at bounding box center [800, 165] width 550 height 11
checkbox input "true"
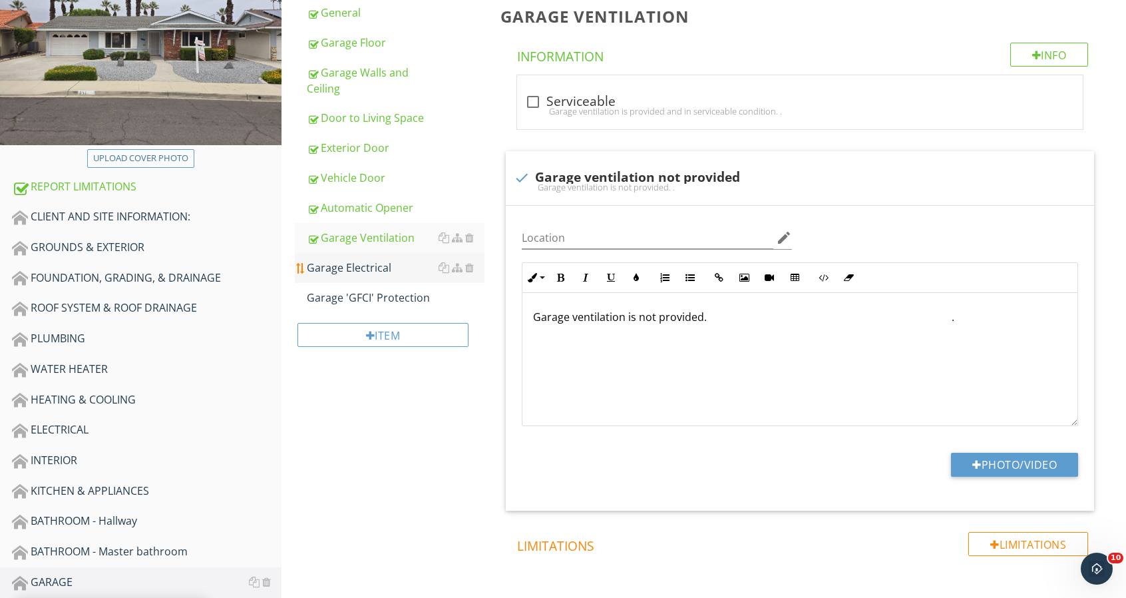
click at [352, 265] on div "Garage Electrical" at bounding box center [396, 268] width 178 height 16
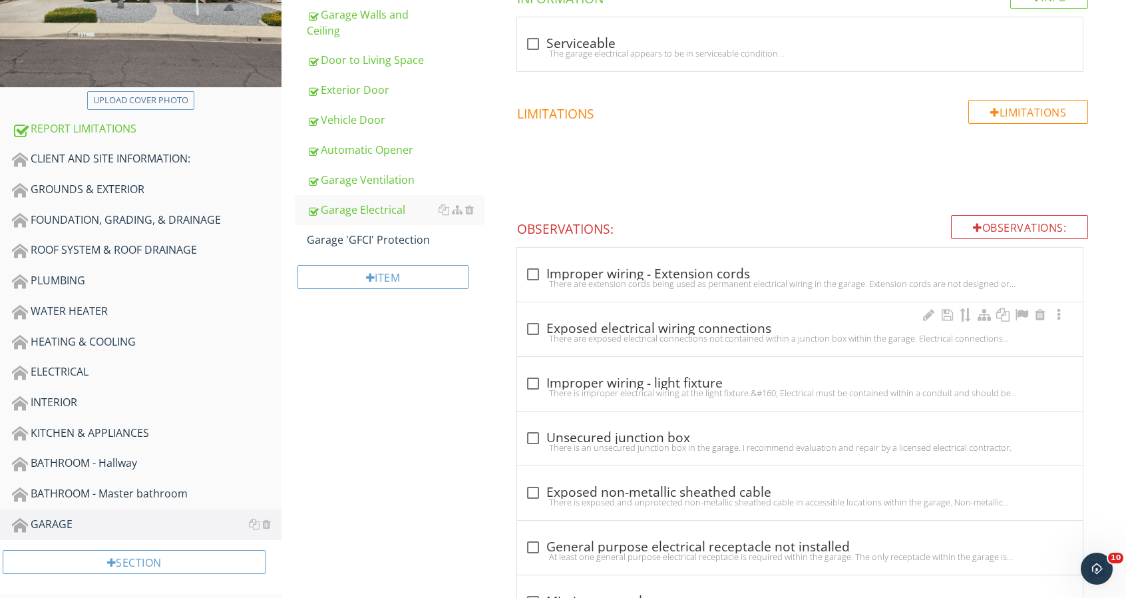
scroll to position [333, 0]
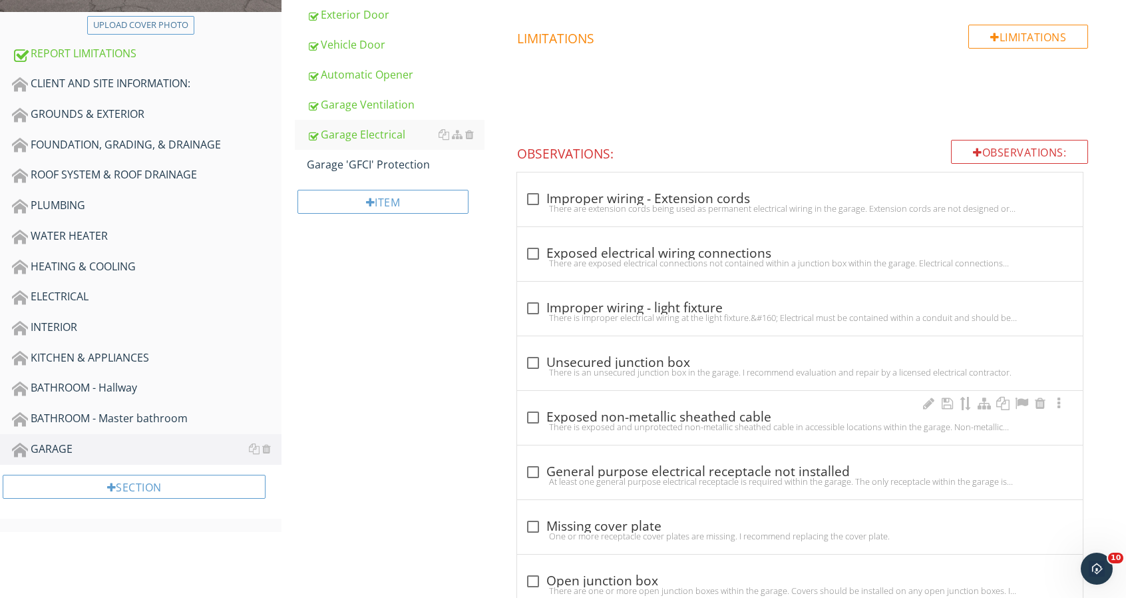
click at [539, 417] on div at bounding box center [533, 417] width 23 height 23
checkbox input "true"
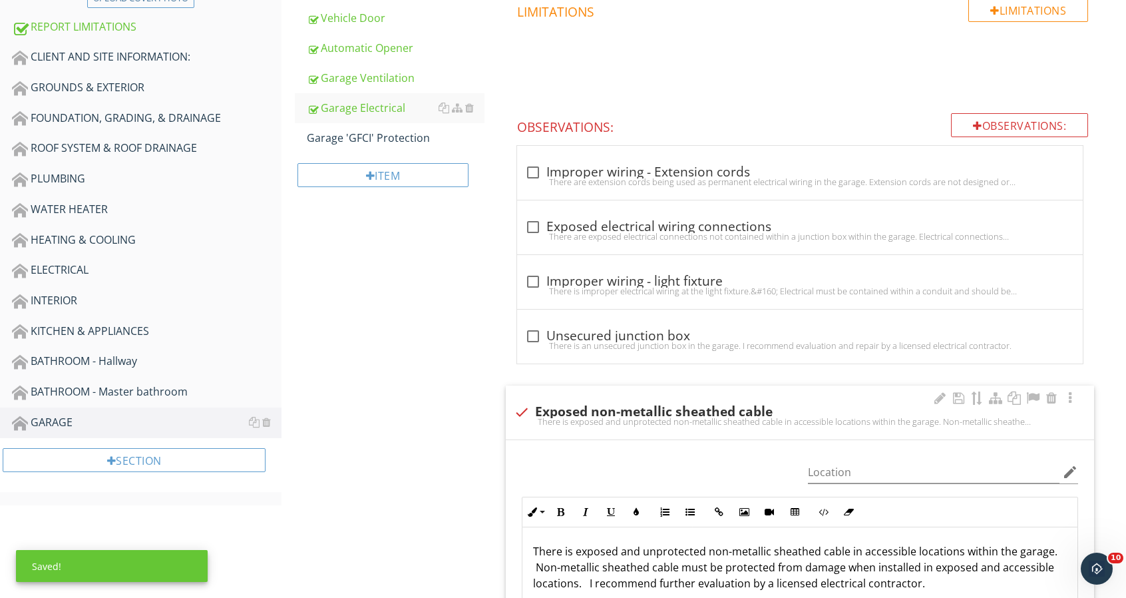
scroll to position [466, 0]
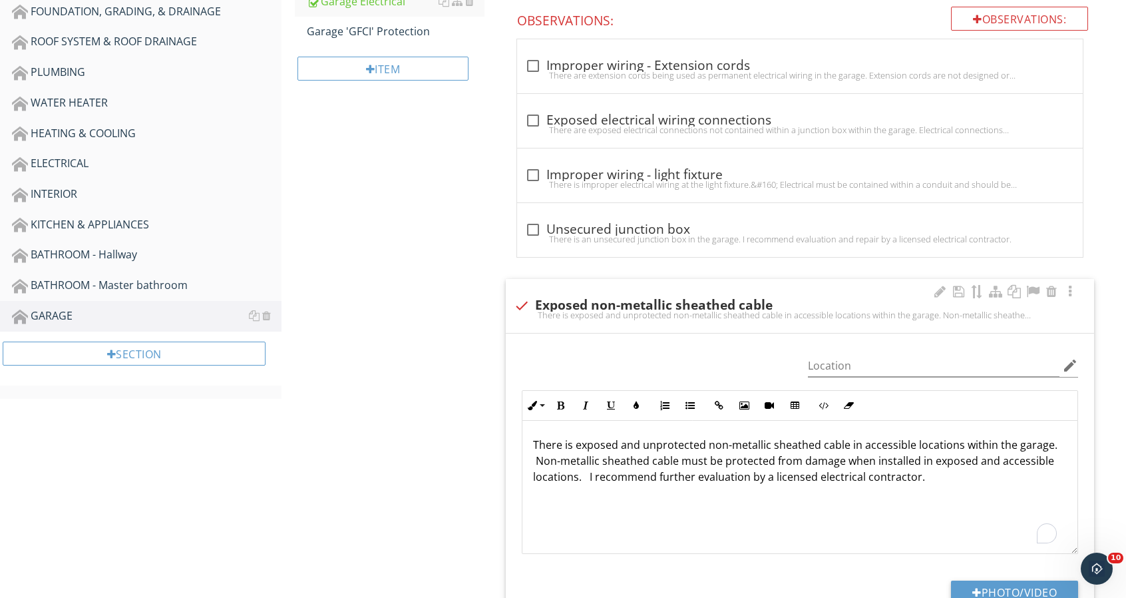
click at [590, 479] on p "There is exposed and unprotected non-metallic sheathed cable in accessible loca…" at bounding box center [800, 461] width 534 height 48
click at [588, 475] on p "There is exposed and unprotected non-metallic sheathed cable in accessible loca…" at bounding box center [800, 461] width 534 height 48
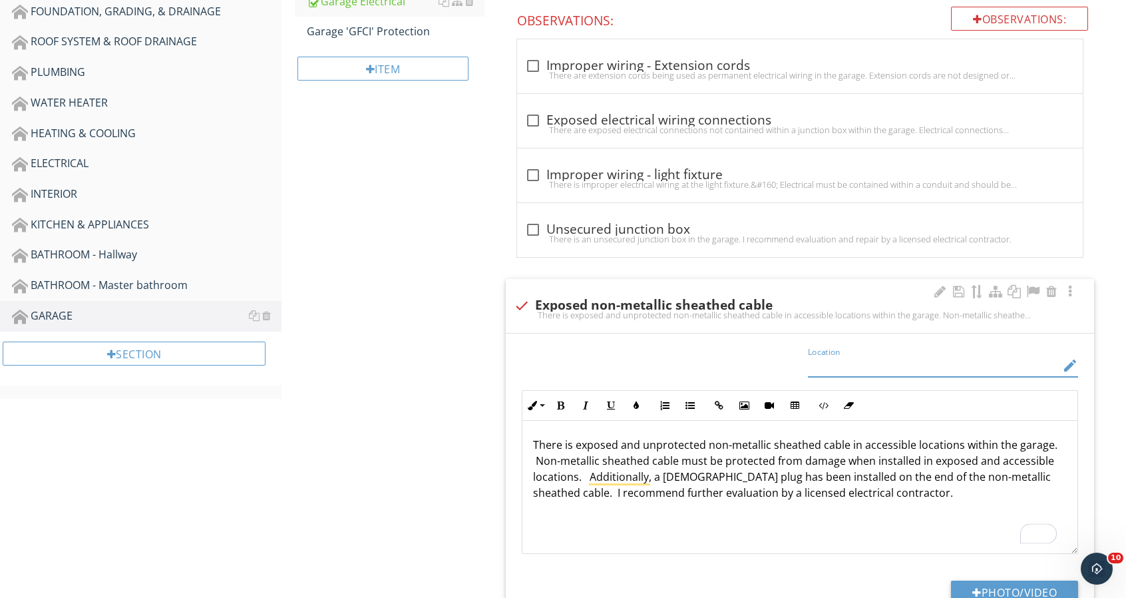
click at [885, 364] on input "Location" at bounding box center [934, 366] width 252 height 22
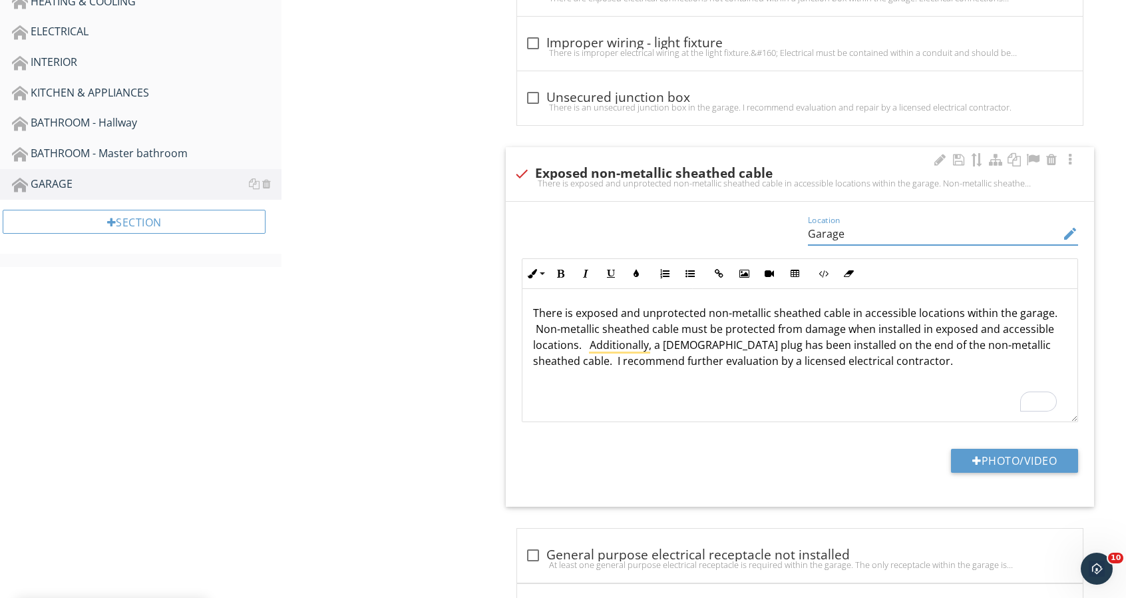
scroll to position [599, 0]
type input "Garage"
click at [968, 447] on button "Photo/Video" at bounding box center [1014, 459] width 127 height 24
type input "C:\fakepath\451 Palomar Drive_0294.jpg"
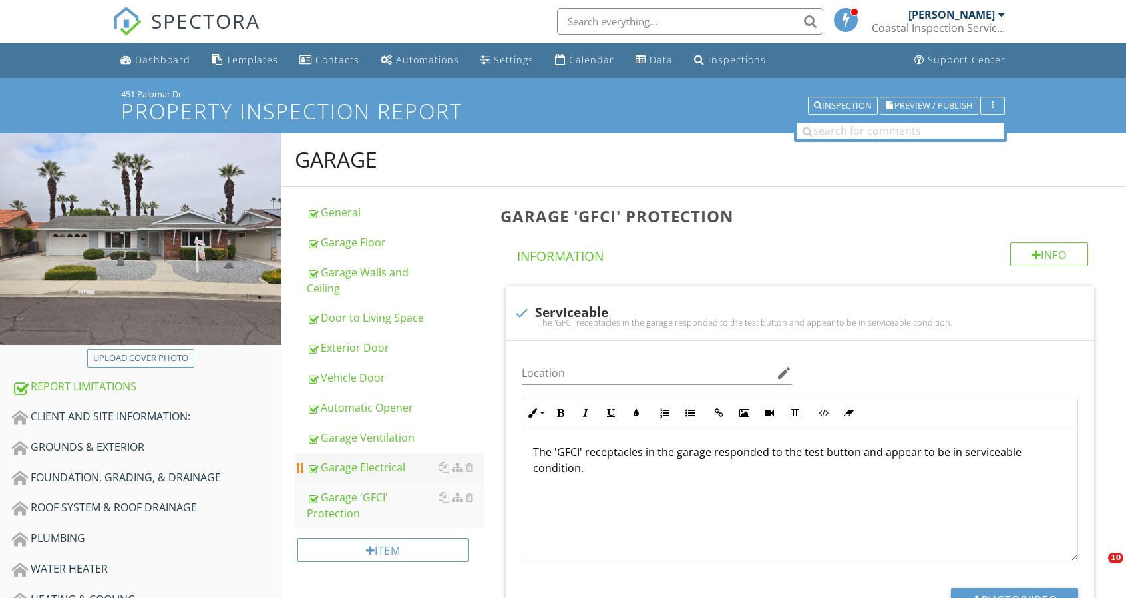
scroll to position [266, 0]
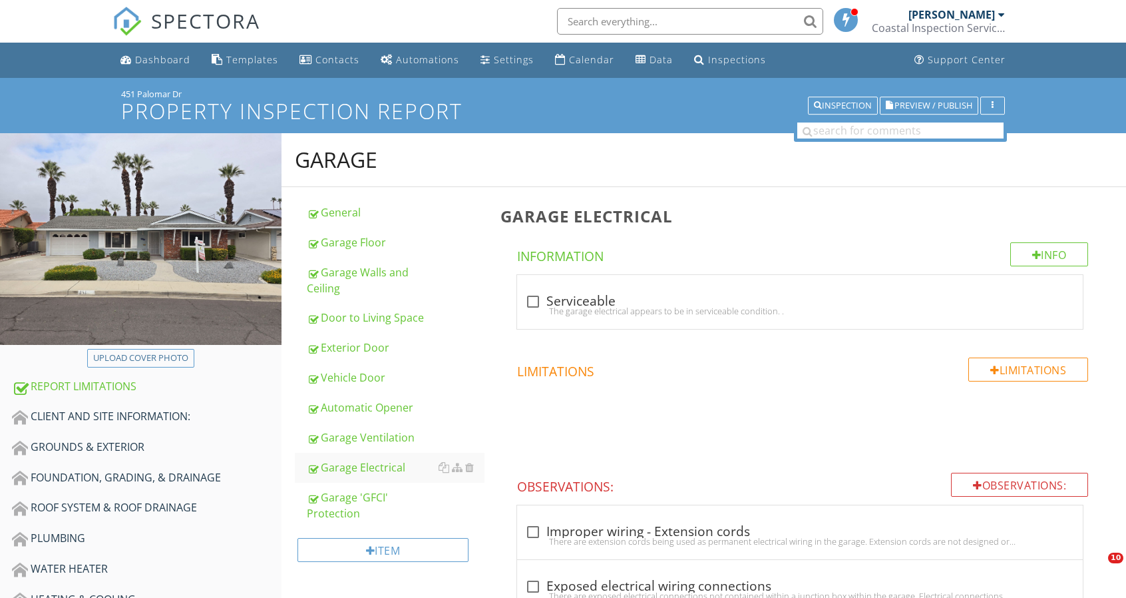
scroll to position [1264, 0]
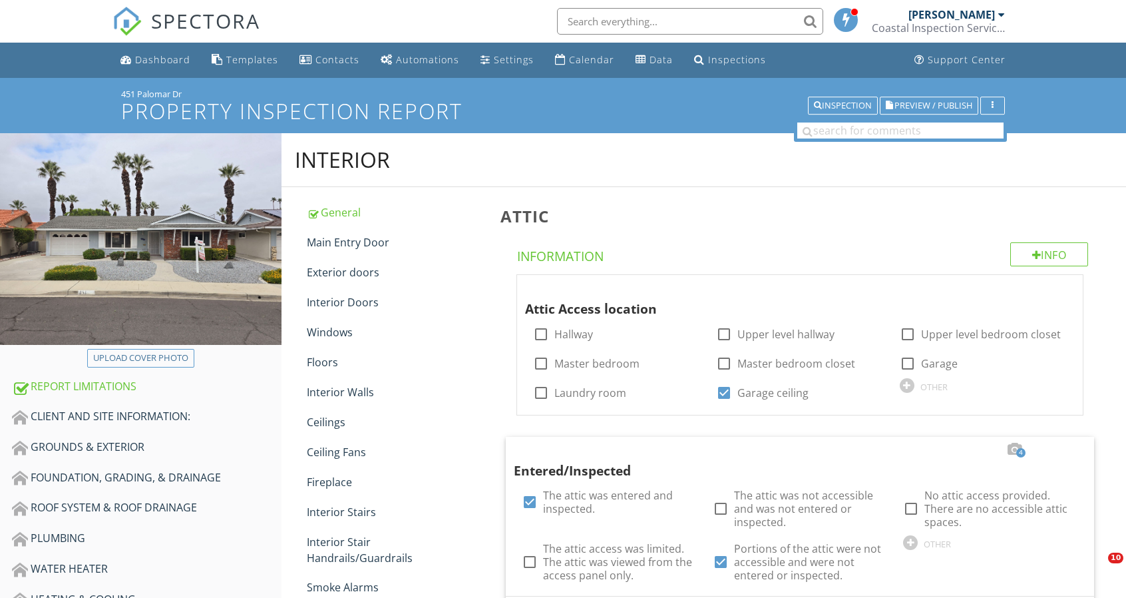
scroll to position [2928, 0]
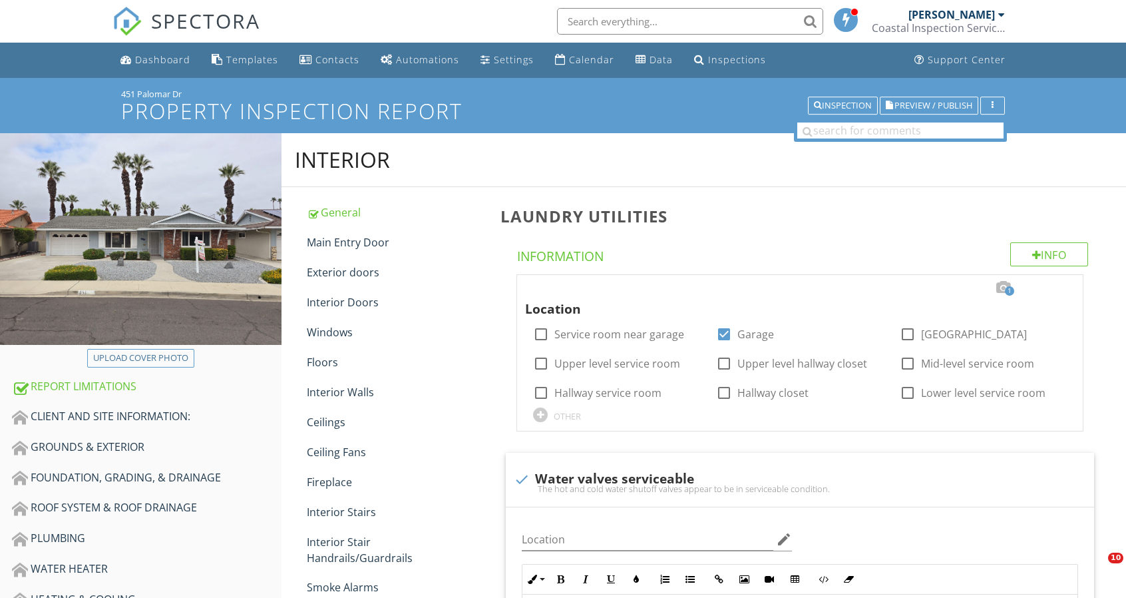
scroll to position [3527, 0]
